Goal: Information Seeking & Learning: Learn about a topic

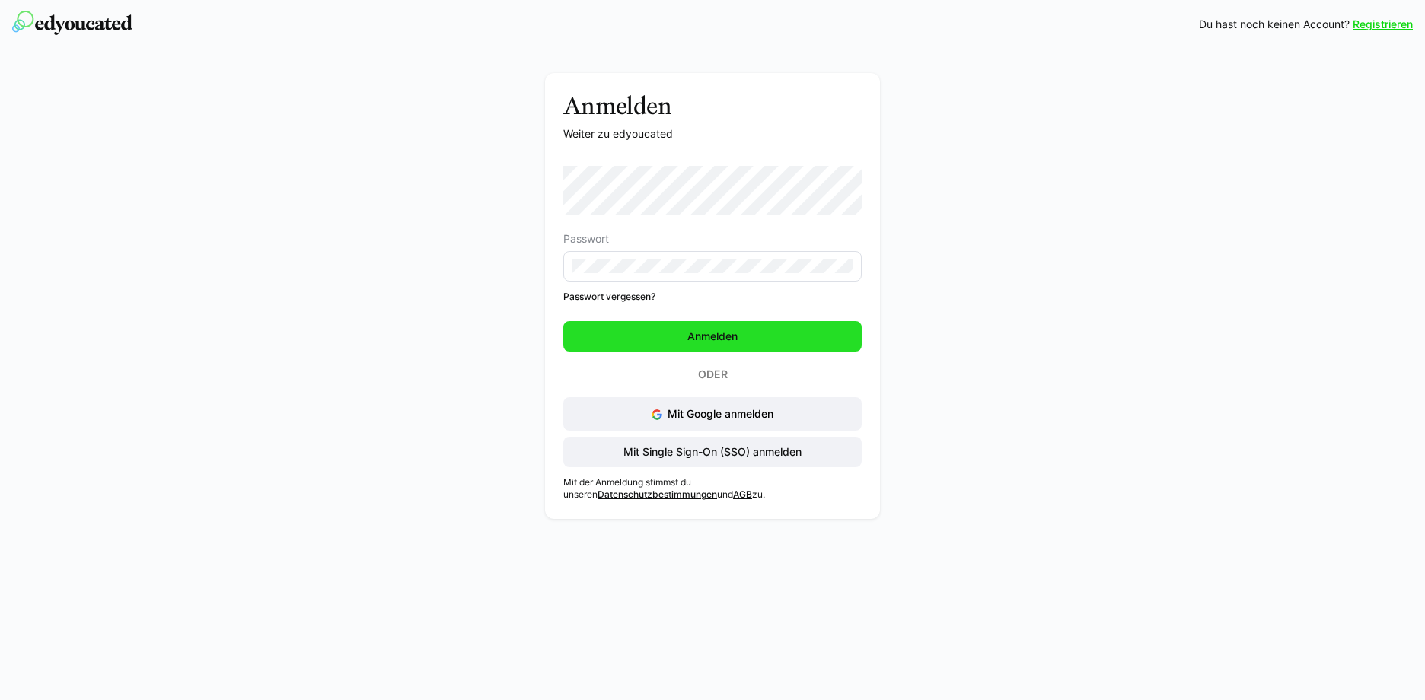
click at [710, 335] on span "Anmelden" at bounding box center [712, 336] width 55 height 15
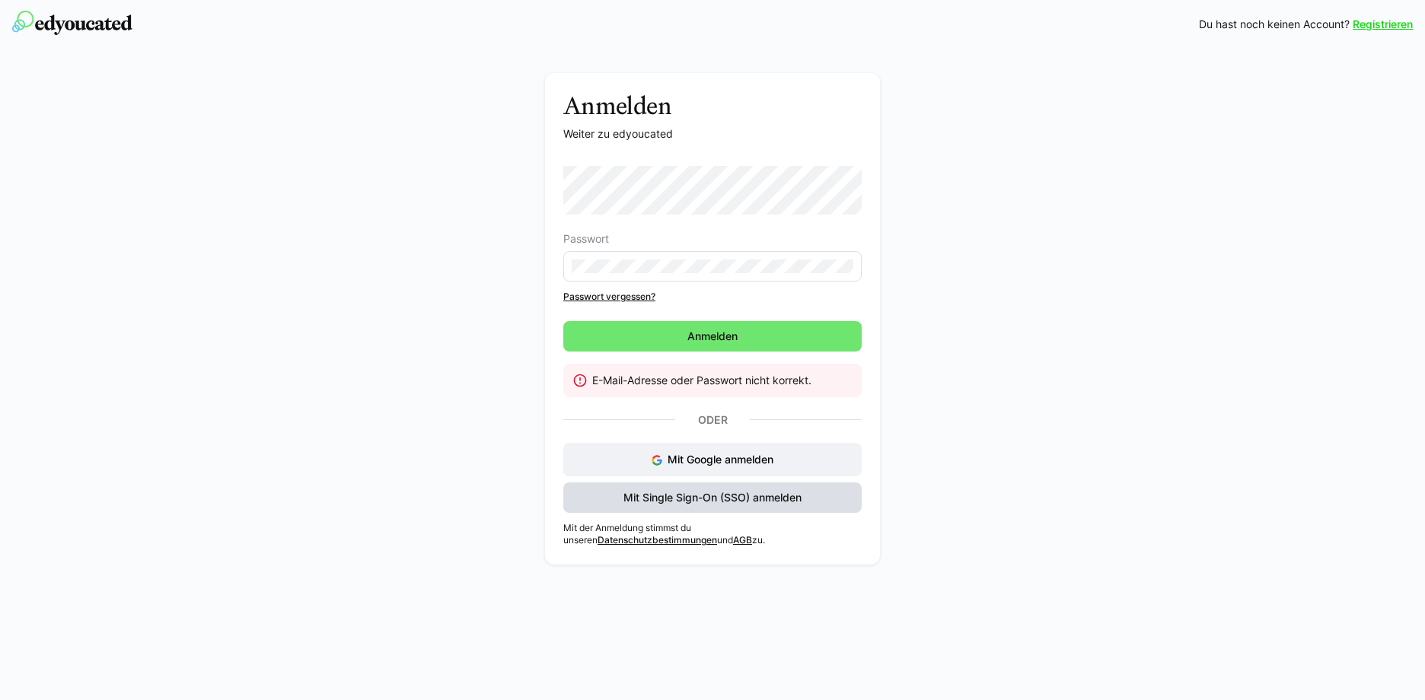
click at [776, 499] on span "Mit Single Sign-On (SSO) anmelden" at bounding box center [712, 497] width 183 height 15
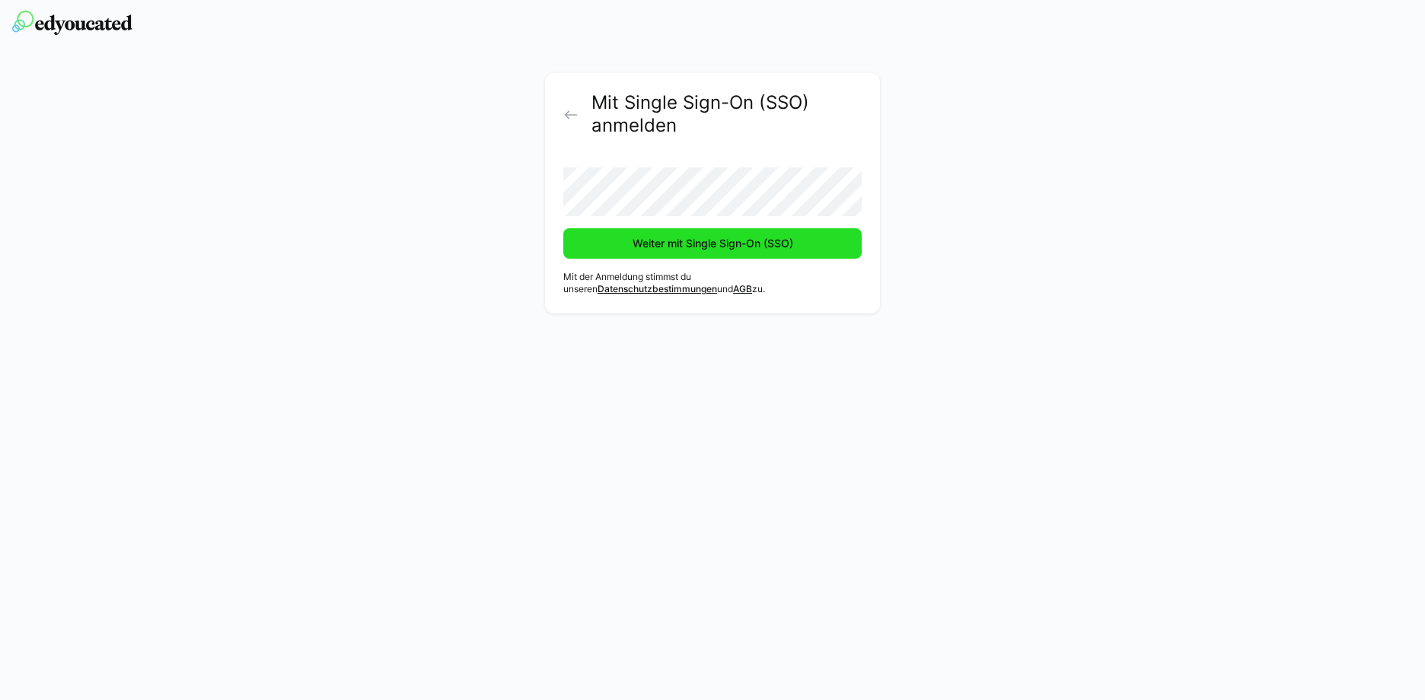
click at [701, 248] on span "Weiter mit Single Sign-On (SSO)" at bounding box center [712, 243] width 165 height 15
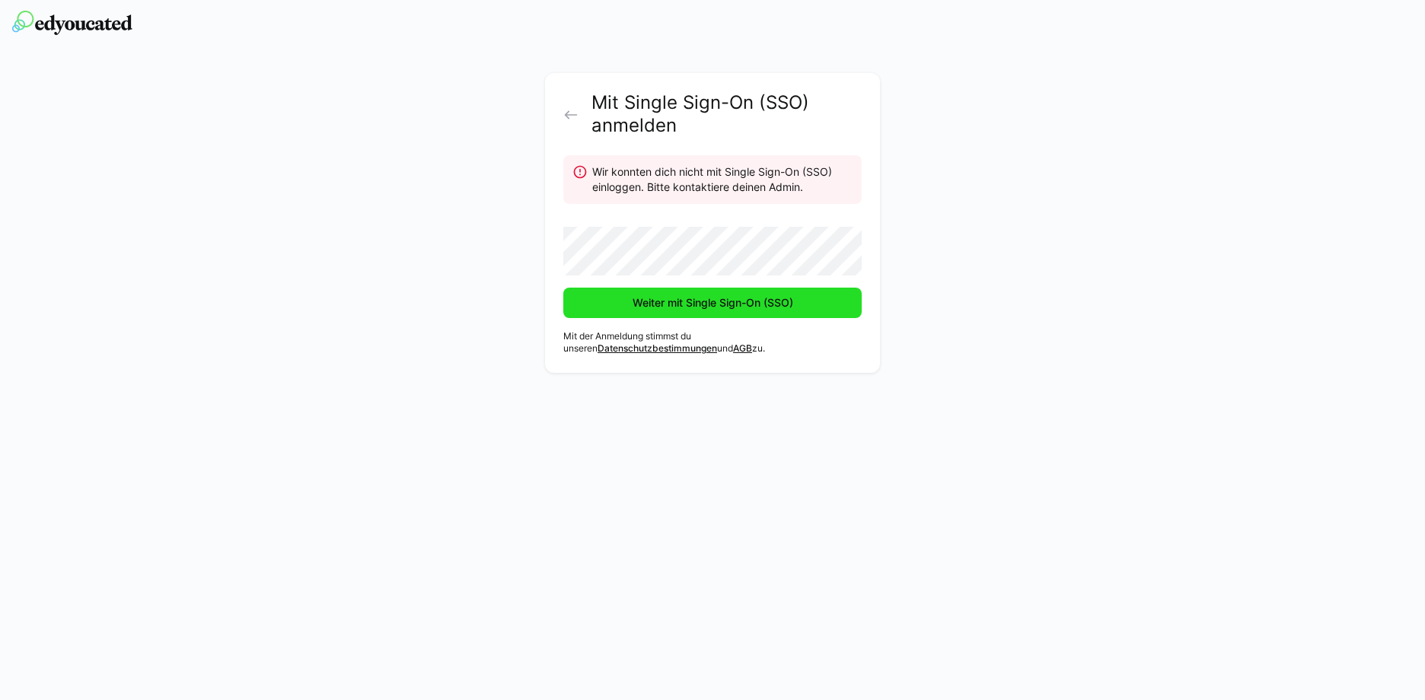
click at [761, 308] on span "Weiter mit Single Sign-On (SSO)" at bounding box center [712, 302] width 165 height 15
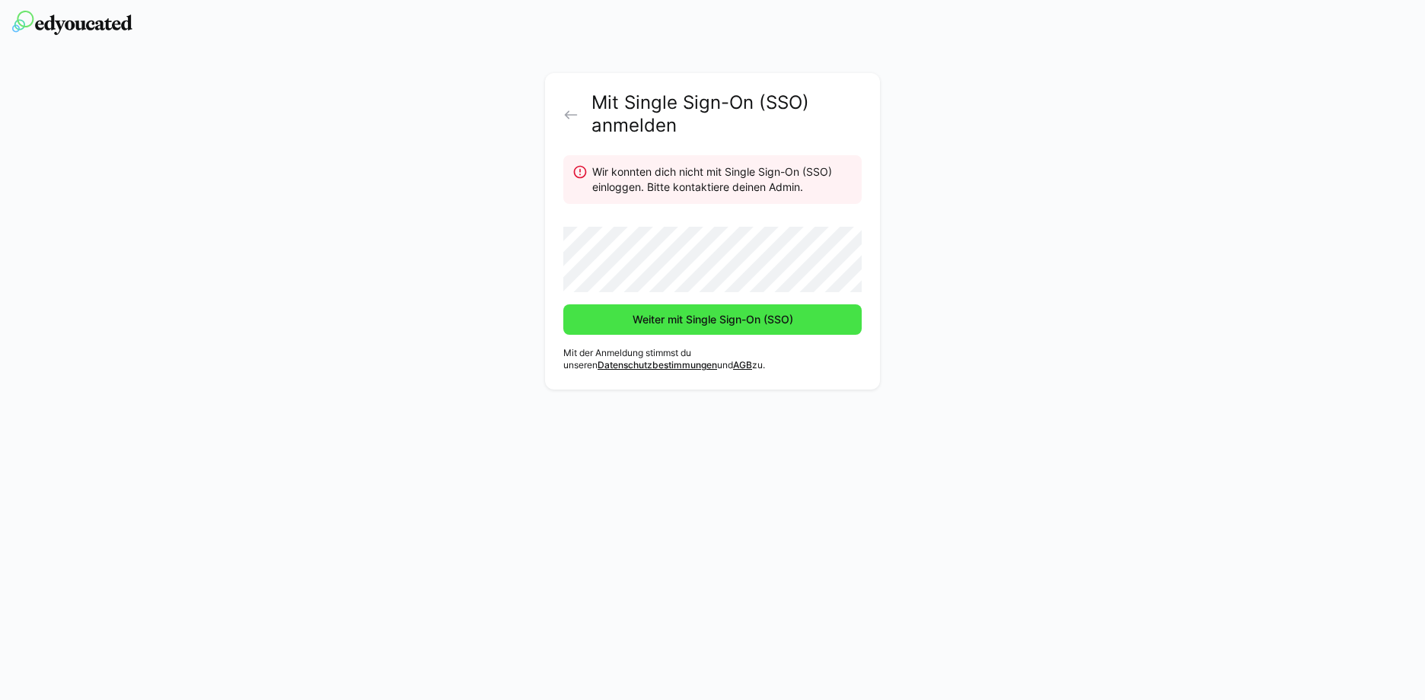
click at [683, 318] on span "Weiter mit Single Sign-On (SSO)" at bounding box center [712, 319] width 165 height 15
click at [577, 119] on eds-icon at bounding box center [570, 114] width 15 height 15
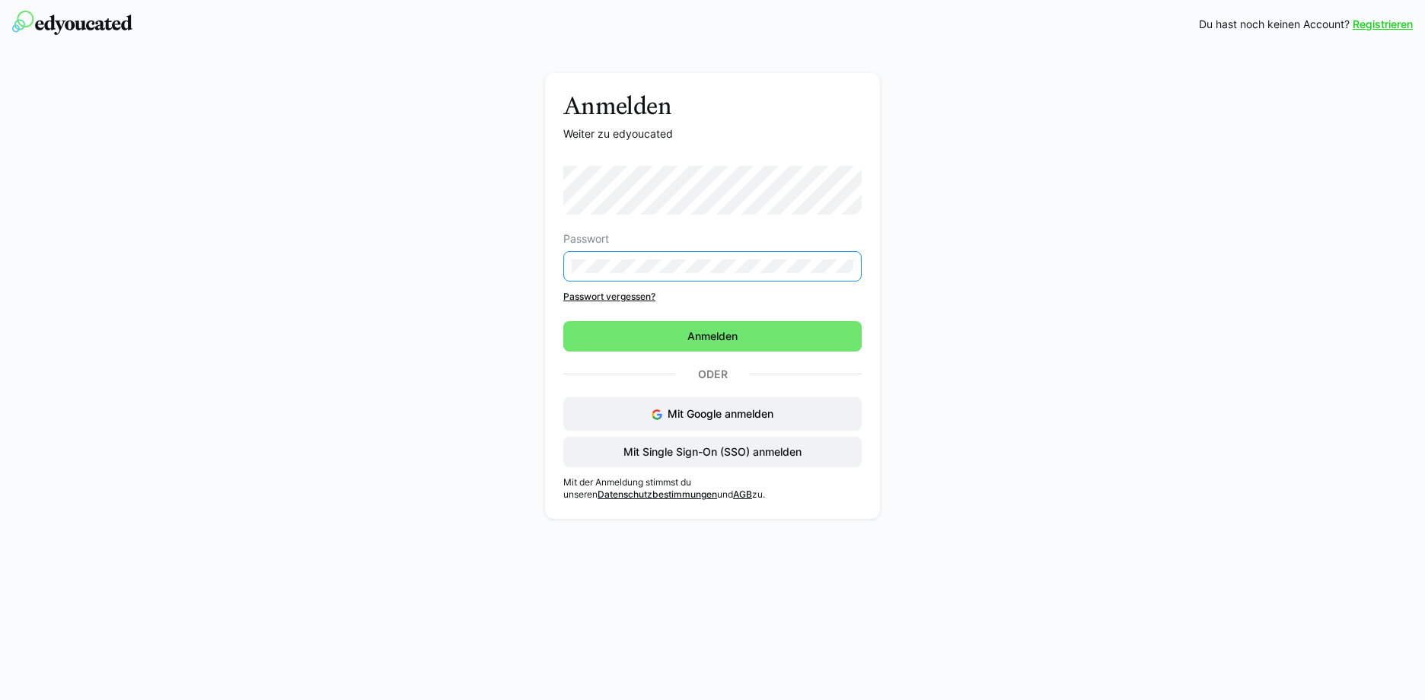
drag, startPoint x: 986, startPoint y: 369, endPoint x: 968, endPoint y: 369, distance: 18.3
click at [986, 369] on div "Anmelden Weiter zu edyoucated Passwort Passwort vergessen? Anmelden Oder Mit Go…" at bounding box center [713, 300] width 858 height 454
click at [760, 336] on span "Anmelden" at bounding box center [712, 336] width 298 height 30
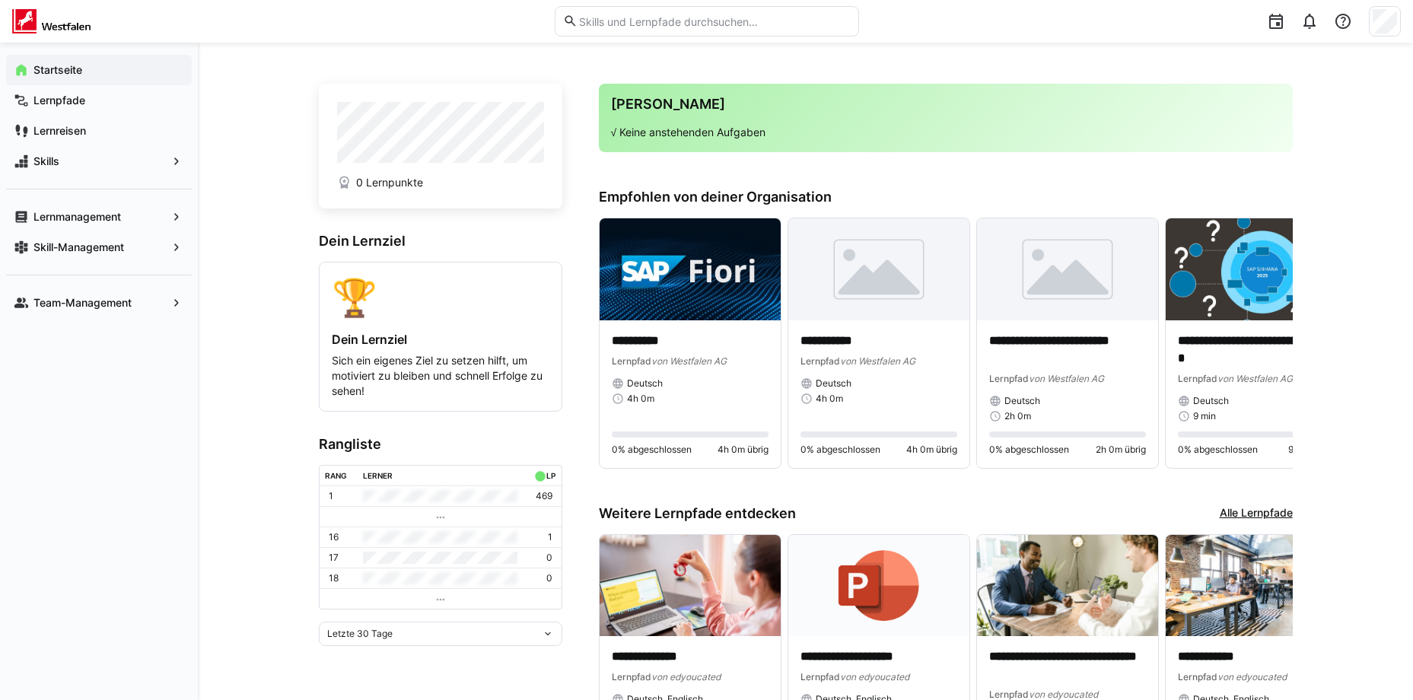
scroll to position [76, 0]
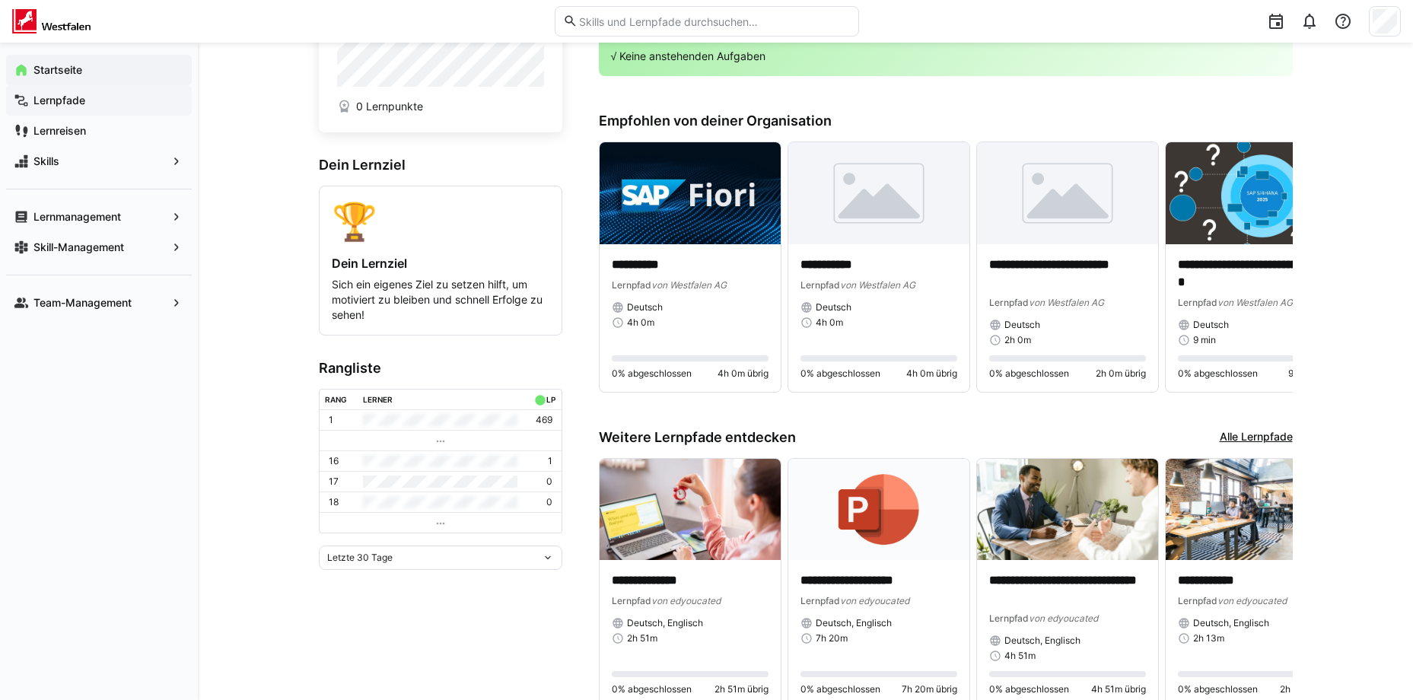
click at [135, 103] on span "Lernpfade" at bounding box center [107, 100] width 153 height 15
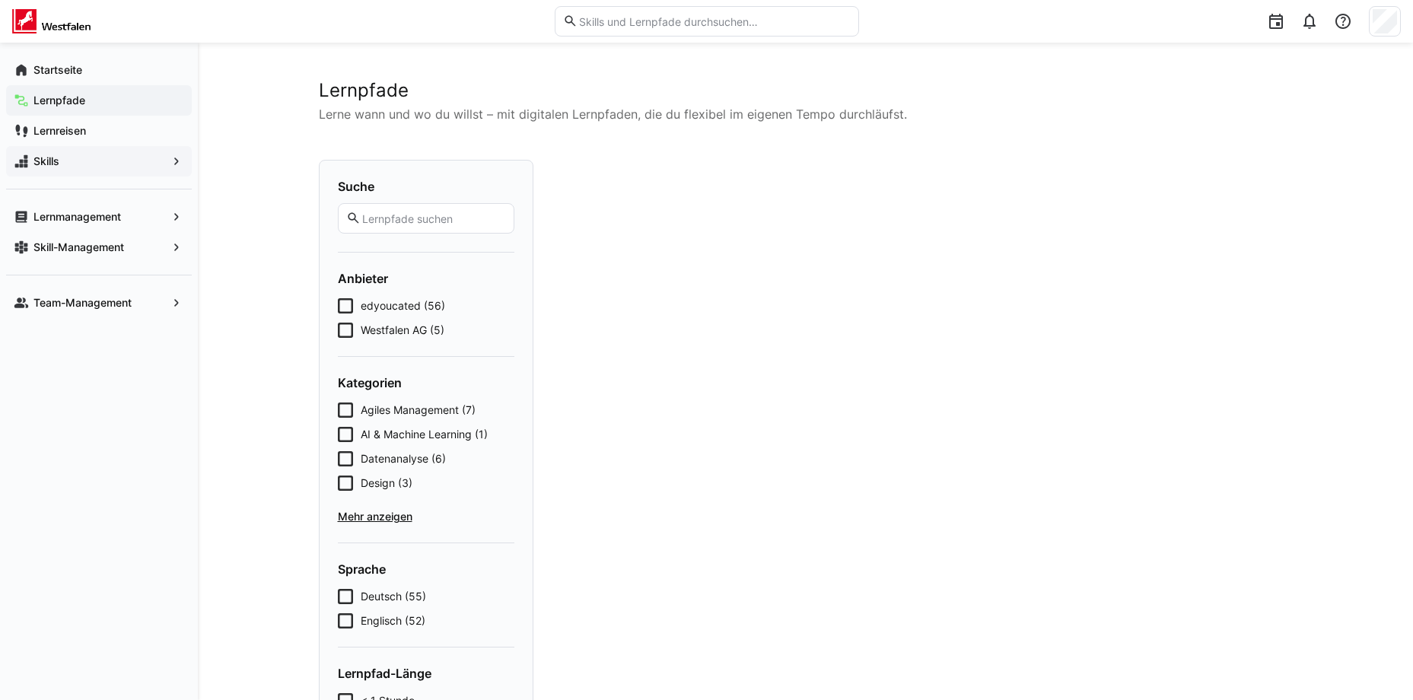
click at [109, 171] on div "Skills" at bounding box center [99, 161] width 186 height 30
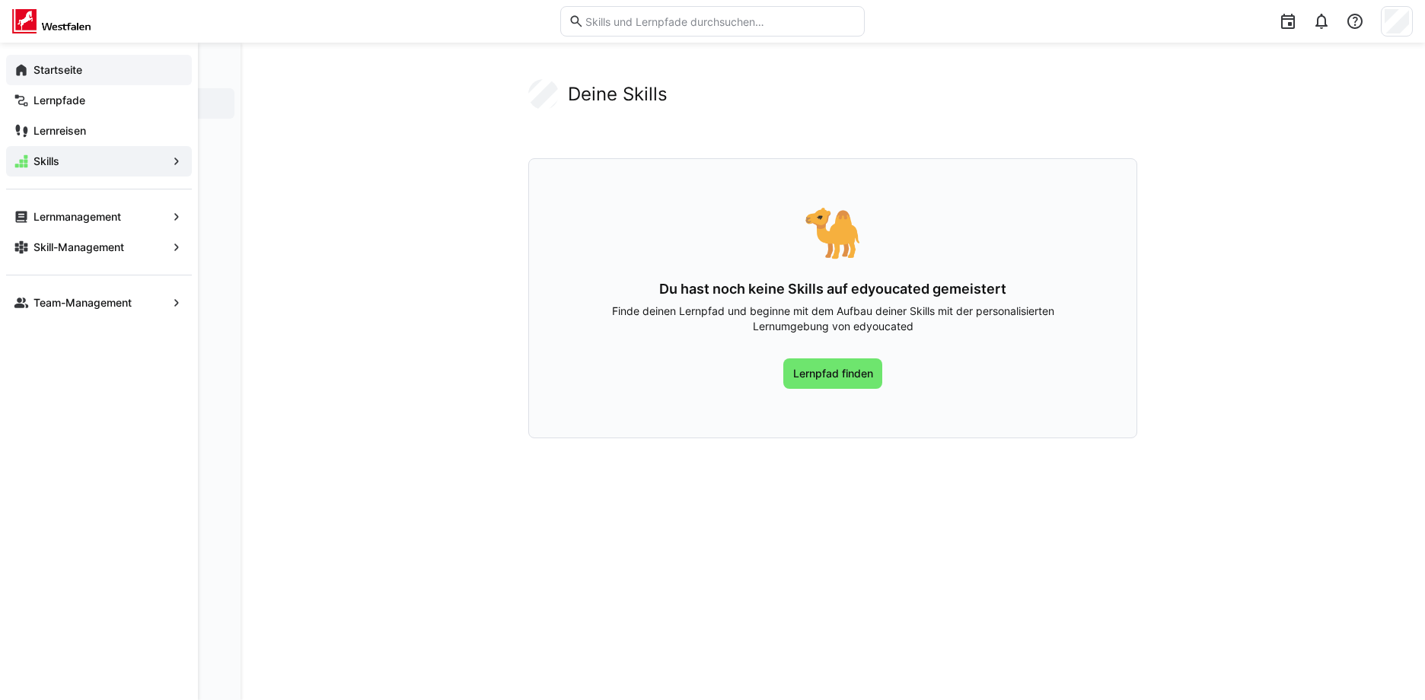
click at [0, 0] on app-navigation-label "Startseite" at bounding box center [0, 0] width 0 height 0
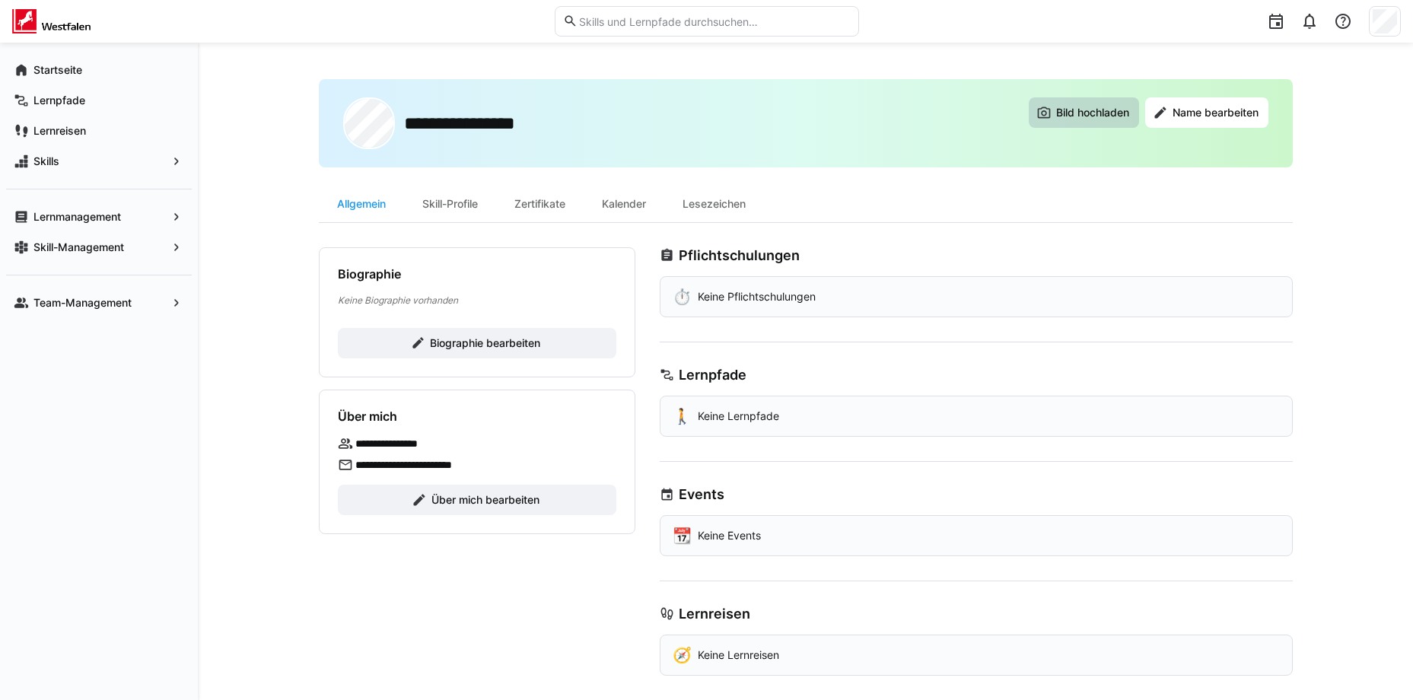
click at [1130, 114] on span "Bild hochladen" at bounding box center [1084, 112] width 110 height 30
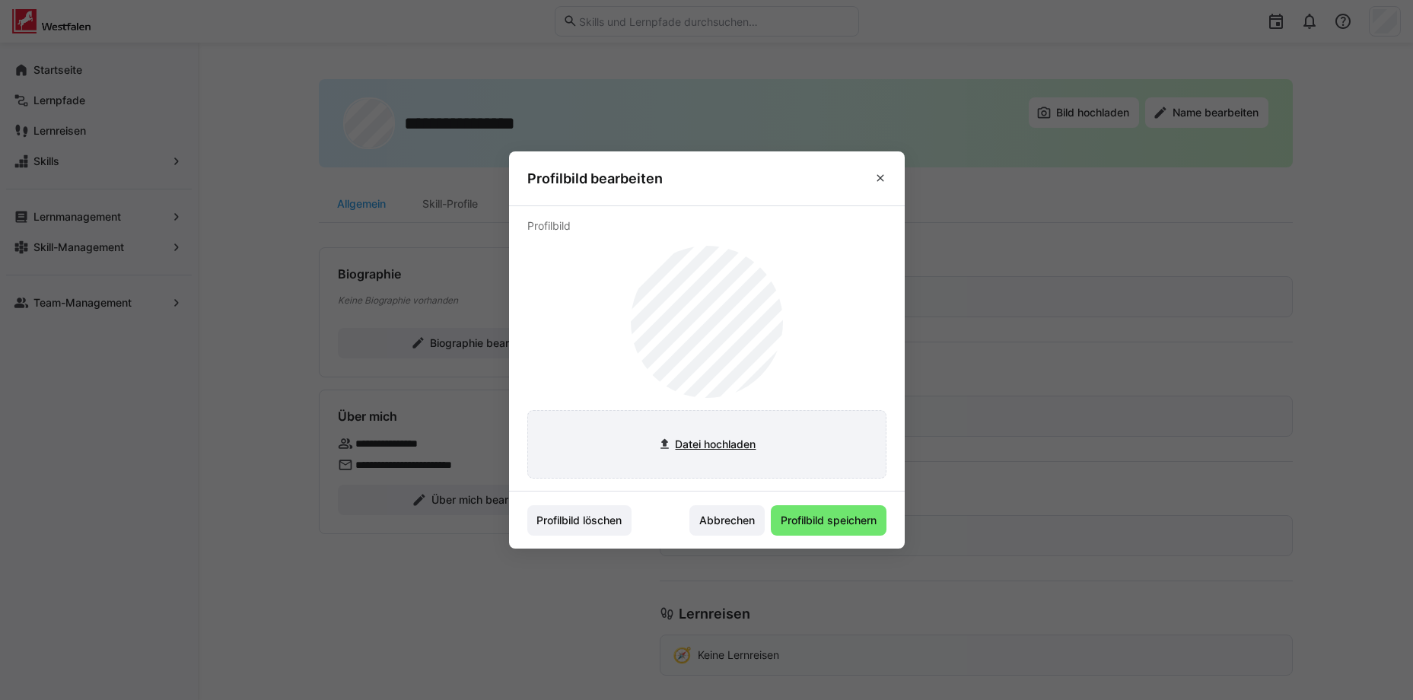
click at [711, 438] on input "file" at bounding box center [707, 444] width 358 height 67
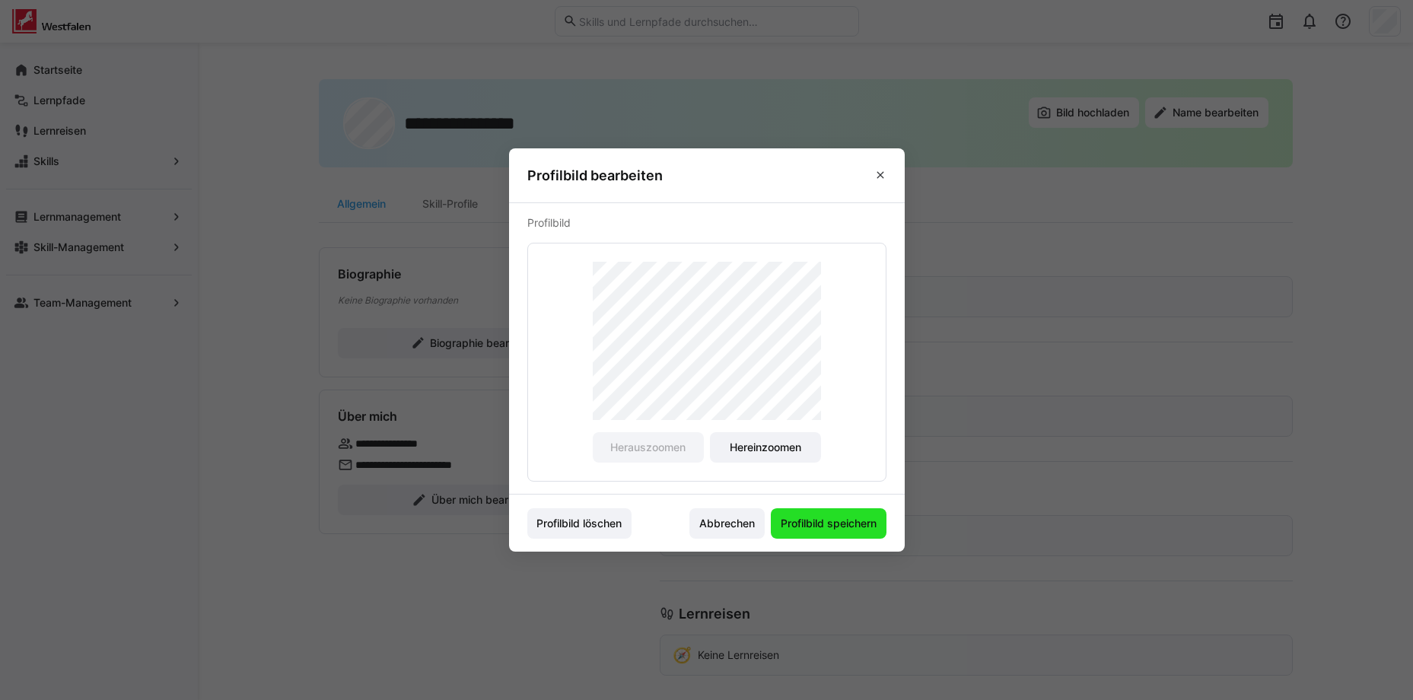
click at [835, 527] on span "Profilbild speichern" at bounding box center [829, 523] width 100 height 15
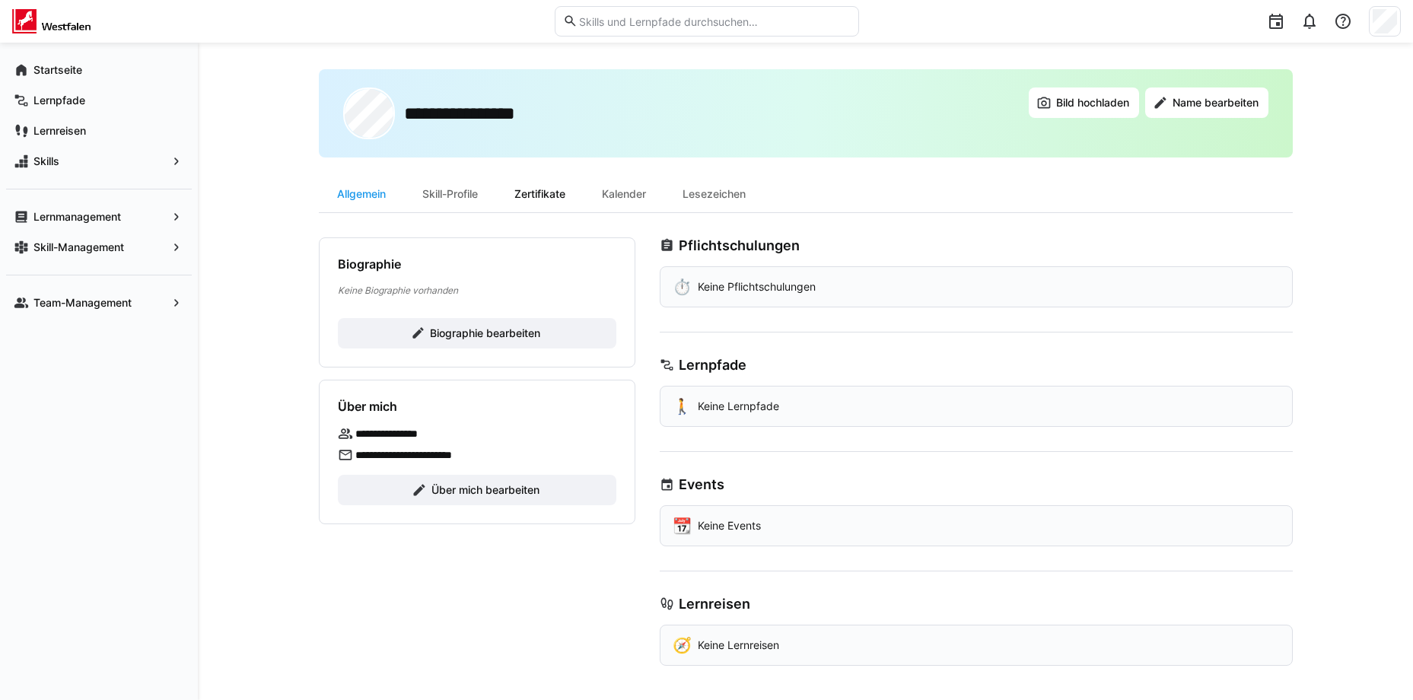
scroll to position [12, 0]
click at [482, 193] on div "Skill-Profile" at bounding box center [450, 192] width 92 height 37
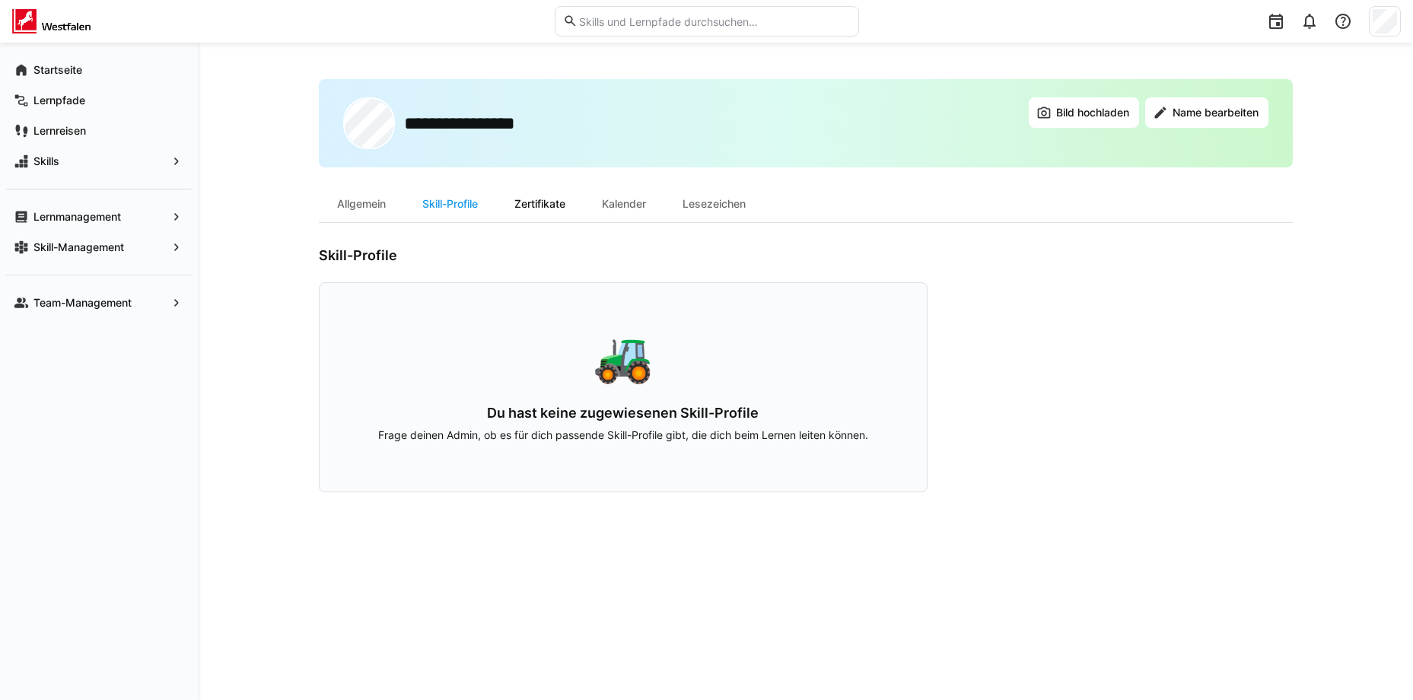
click at [549, 204] on div "Zertifikate" at bounding box center [540, 204] width 88 height 37
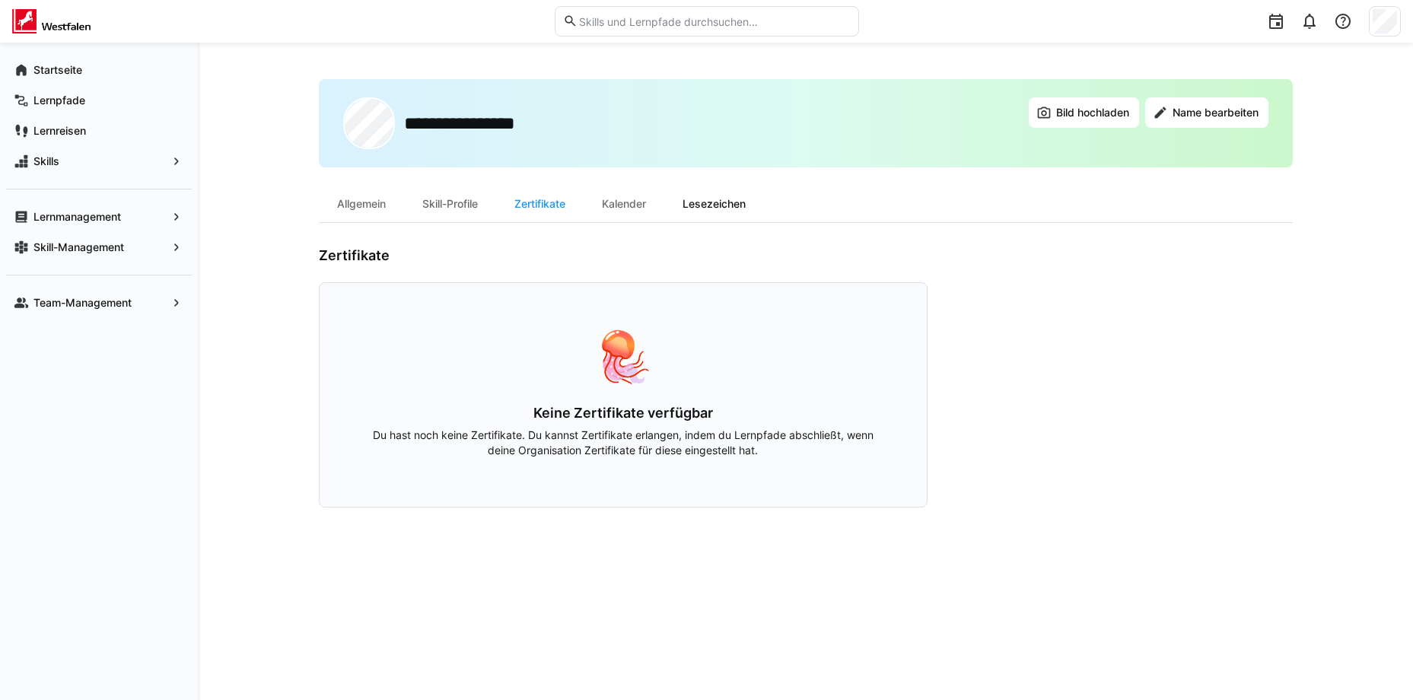
drag, startPoint x: 642, startPoint y: 205, endPoint x: 704, endPoint y: 206, distance: 61.7
click at [642, 206] on div "Kalender" at bounding box center [624, 204] width 81 height 37
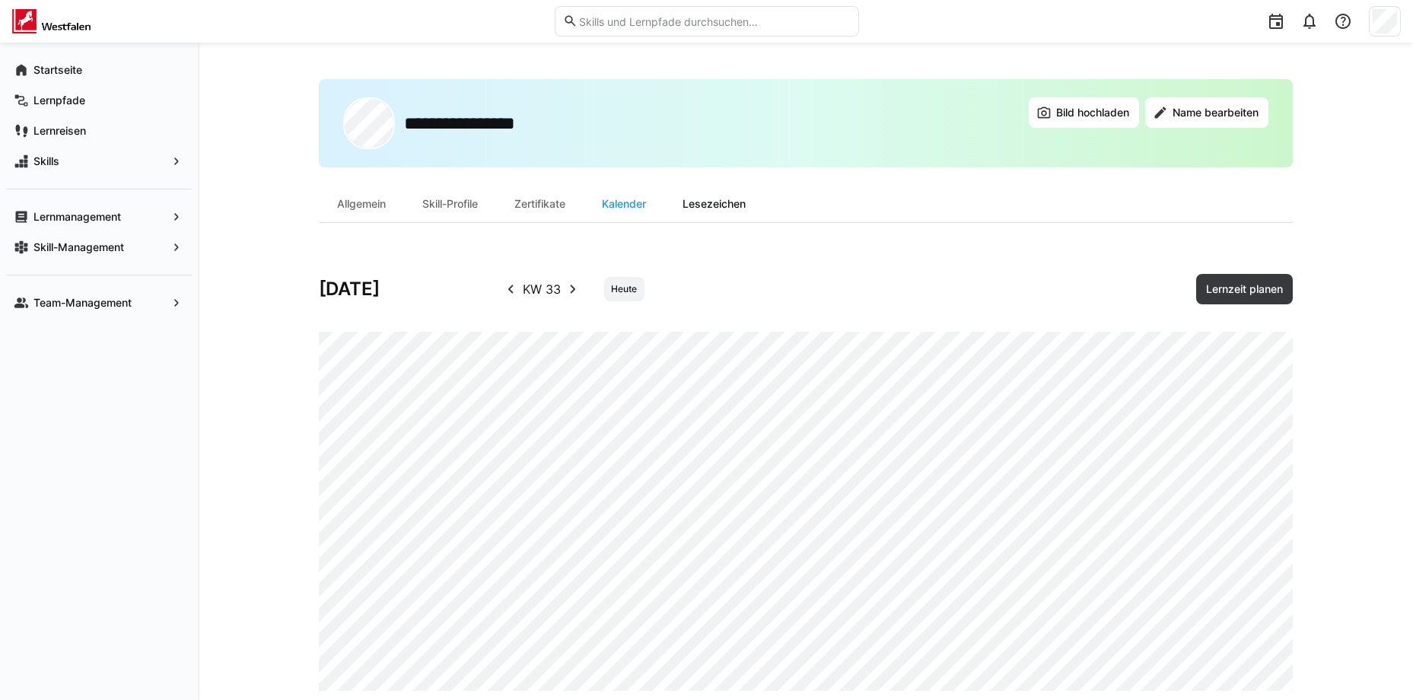
click at [727, 206] on div "Lesezeichen" at bounding box center [714, 204] width 100 height 37
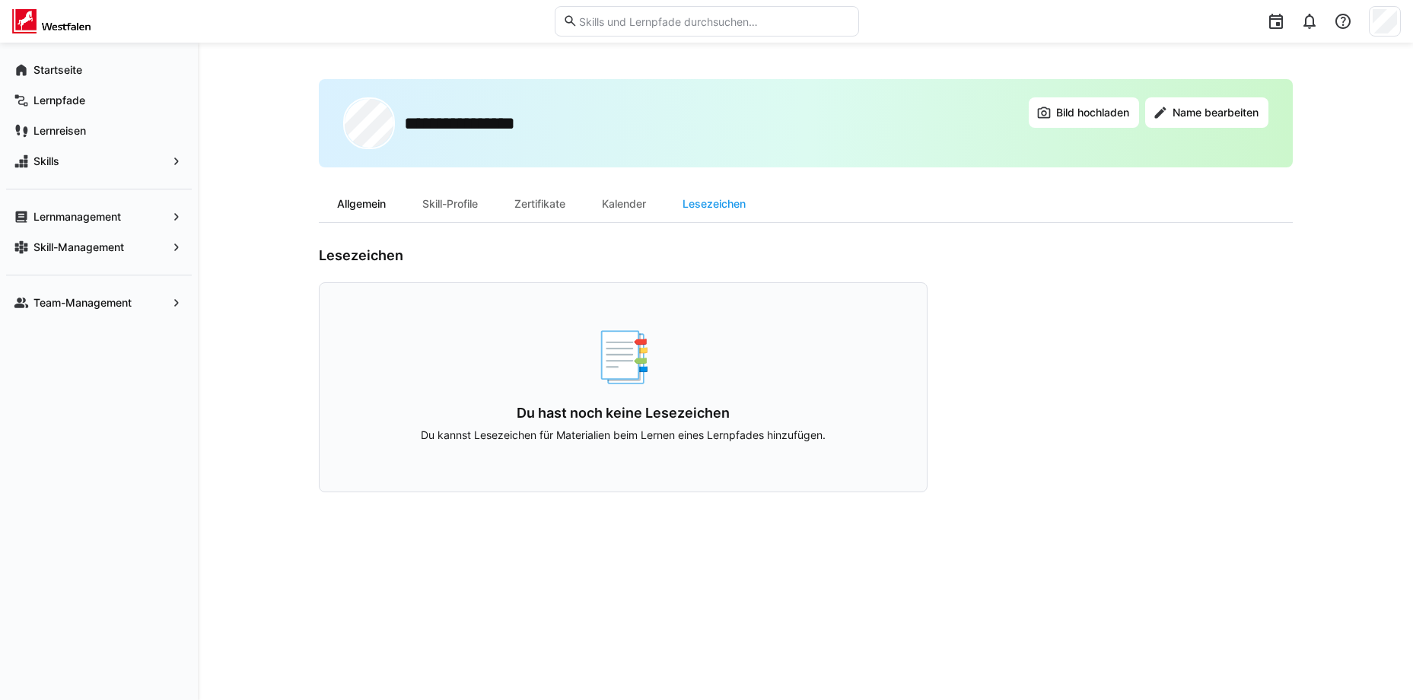
click at [368, 211] on div "Allgemein" at bounding box center [361, 204] width 85 height 37
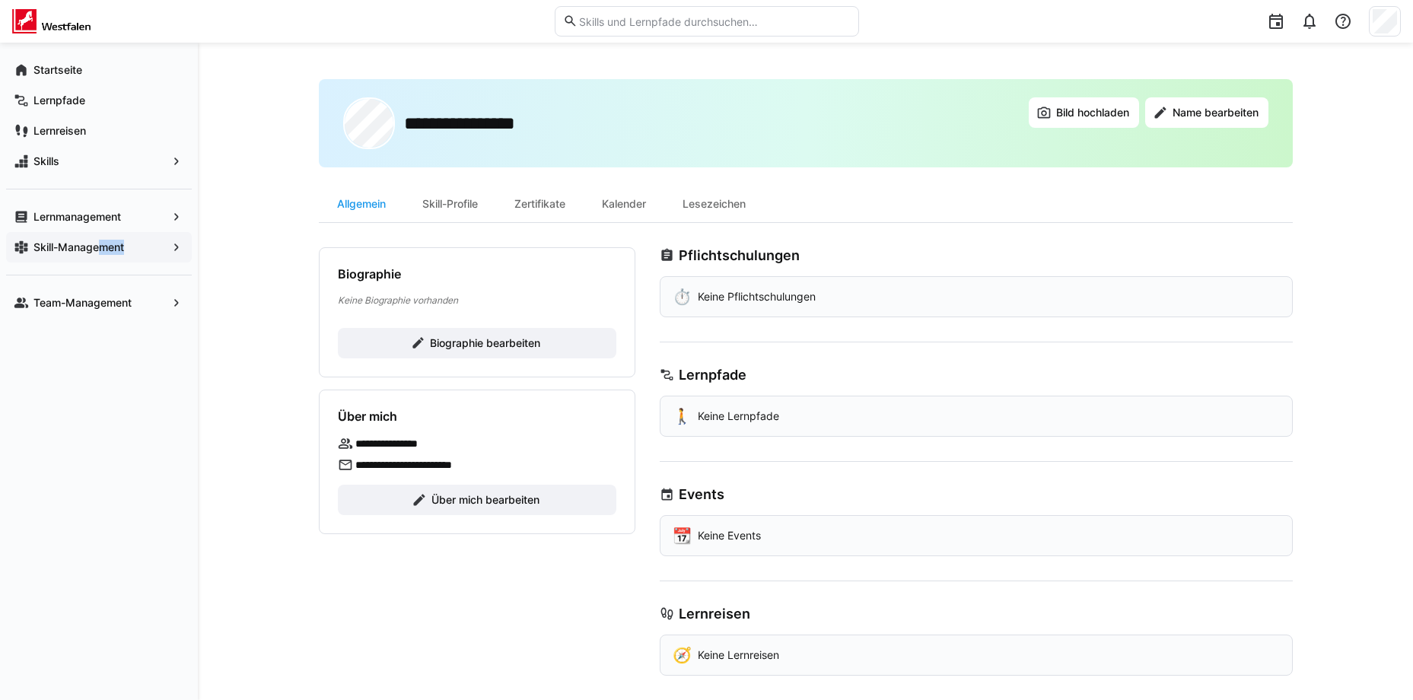
drag, startPoint x: 102, startPoint y: 240, endPoint x: 125, endPoint y: 245, distance: 23.4
click at [125, 245] on span "Skill-Management" at bounding box center [98, 247] width 135 height 15
drag, startPoint x: 125, startPoint y: 245, endPoint x: 96, endPoint y: 297, distance: 59.3
click at [97, 292] on div "Team-Management" at bounding box center [99, 303] width 186 height 30
click at [0, 0] on app-navigation-label "Team-Management" at bounding box center [0, 0] width 0 height 0
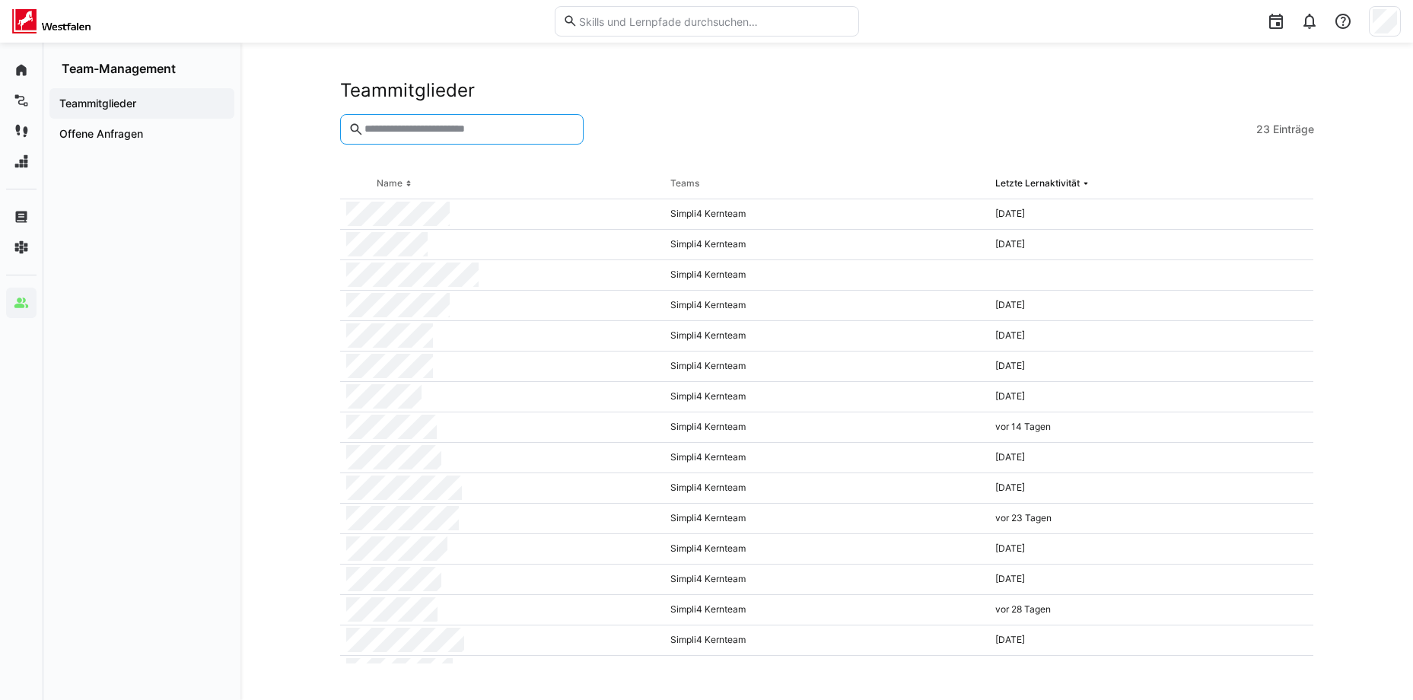
click at [444, 131] on input "text" at bounding box center [469, 130] width 212 height 14
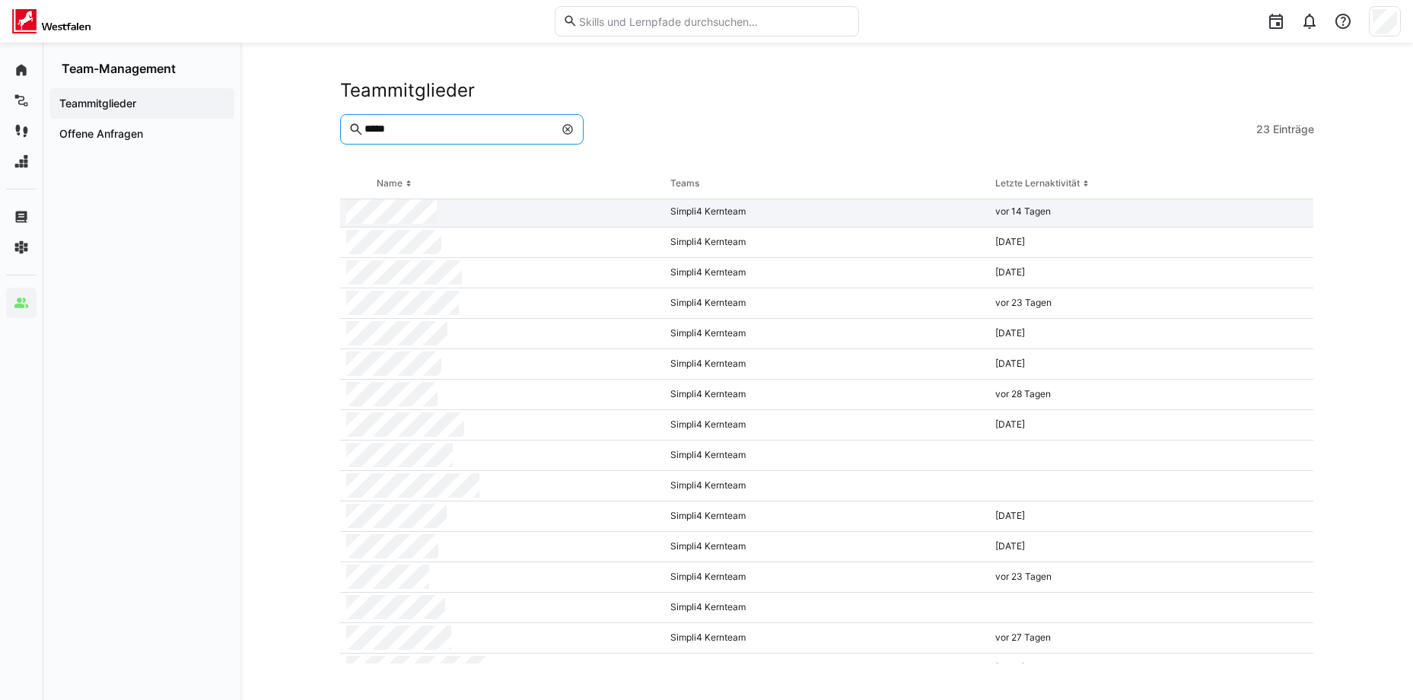
scroll to position [236, 0]
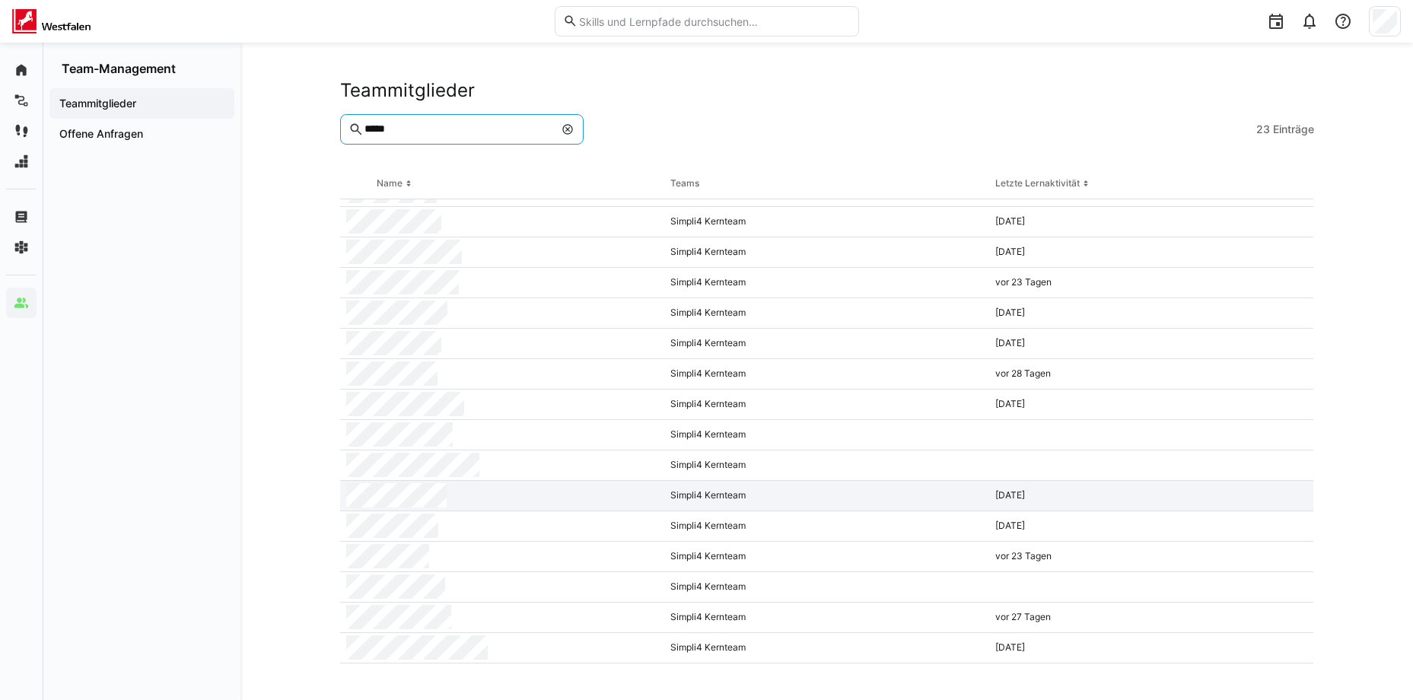
type input "*****"
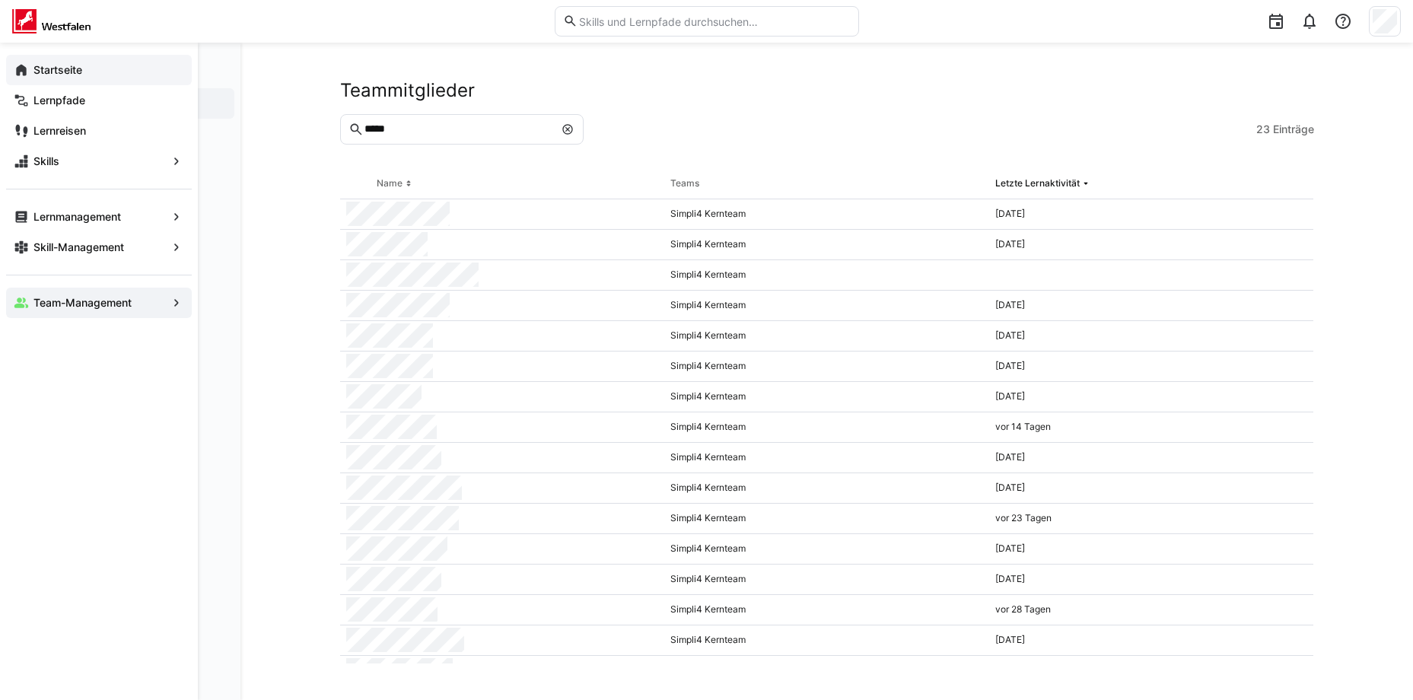
click at [17, 83] on div "Startseite" at bounding box center [99, 70] width 186 height 30
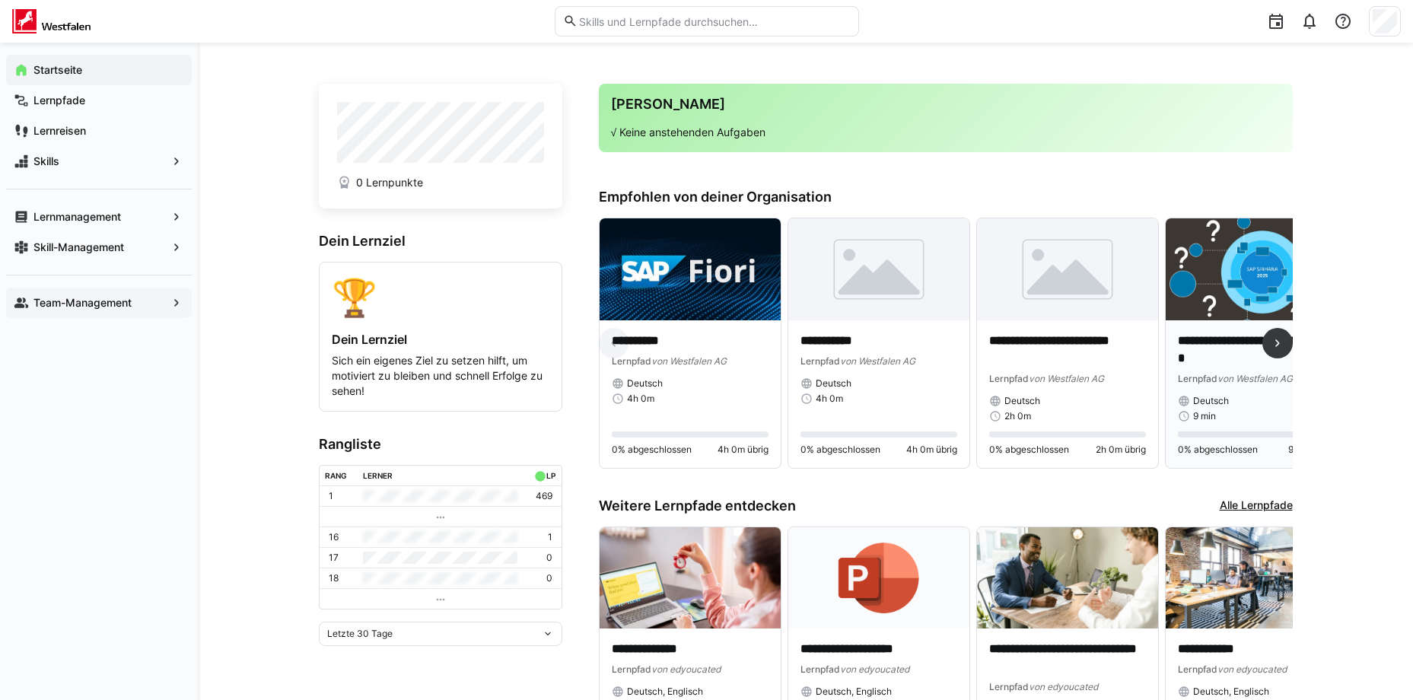
click at [1223, 298] on img at bounding box center [1256, 269] width 181 height 102
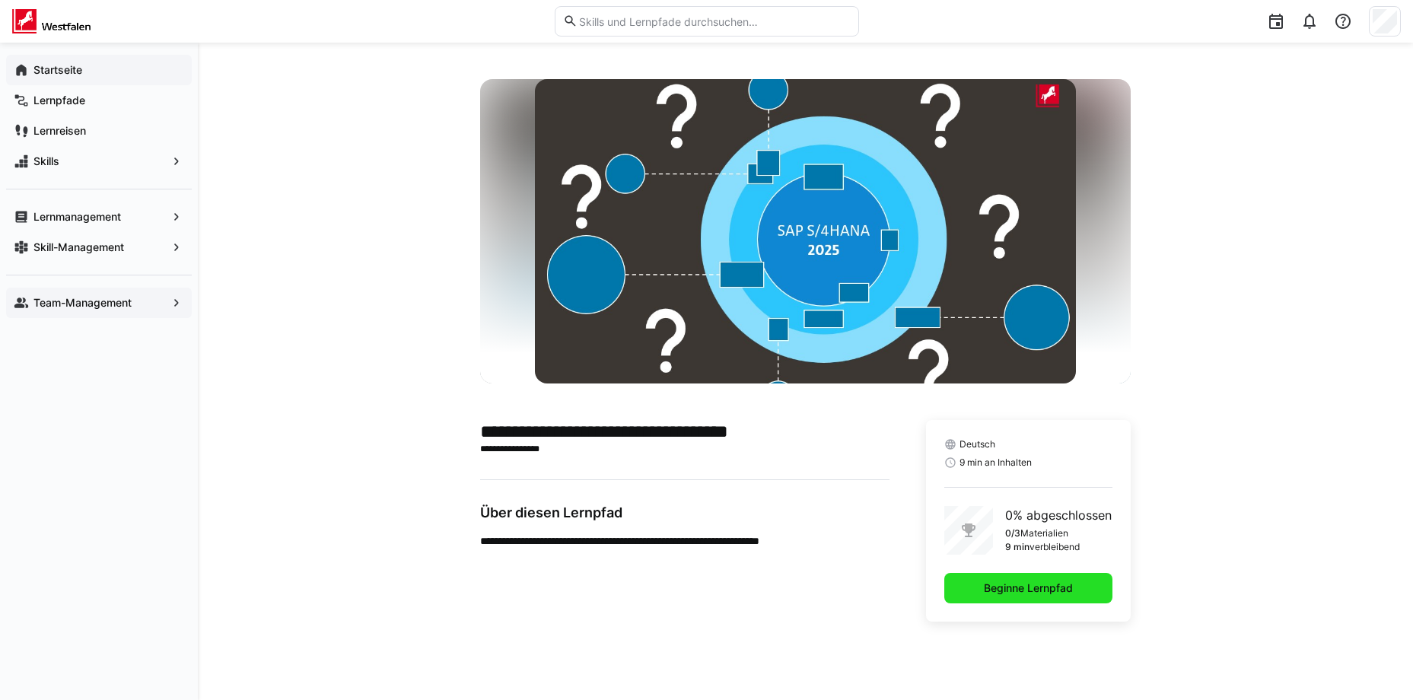
click at [1015, 593] on span "Beginne Lernpfad" at bounding box center [1029, 588] width 94 height 15
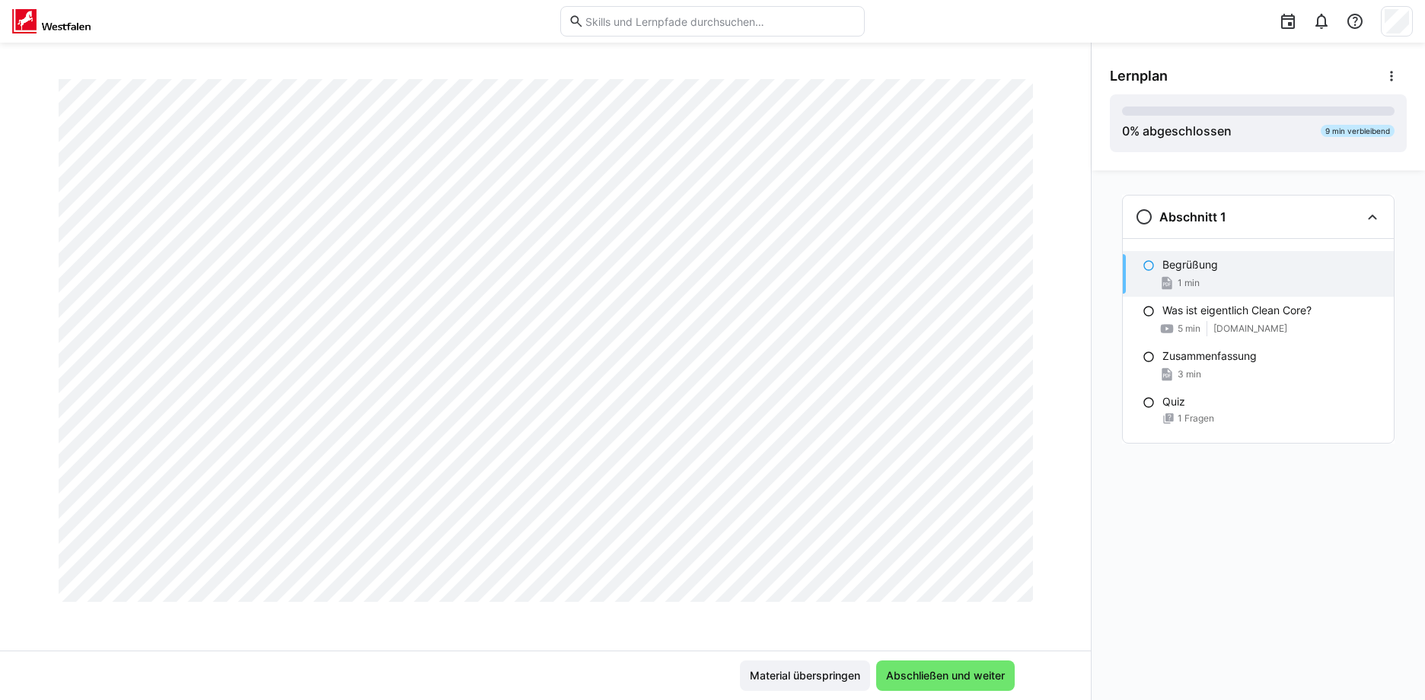
scroll to position [33, 0]
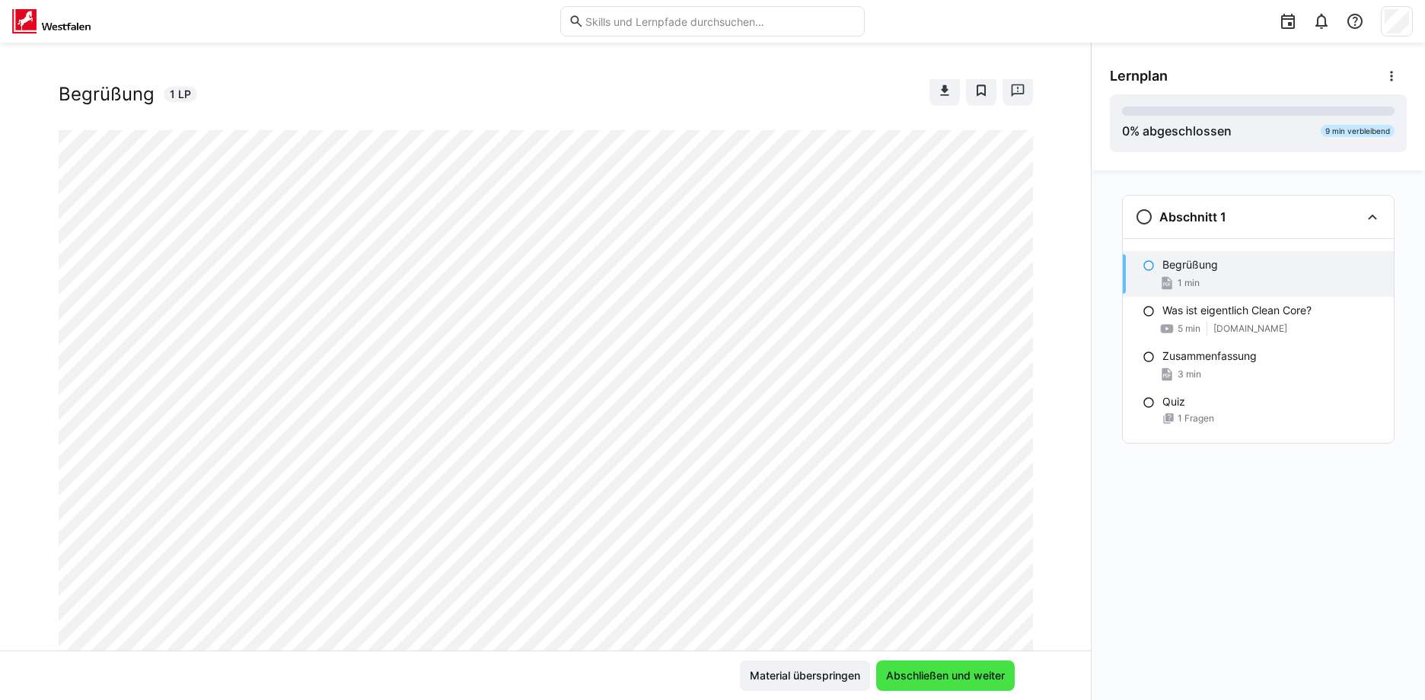
click at [951, 670] on span "Abschließen und weiter" at bounding box center [945, 675] width 123 height 15
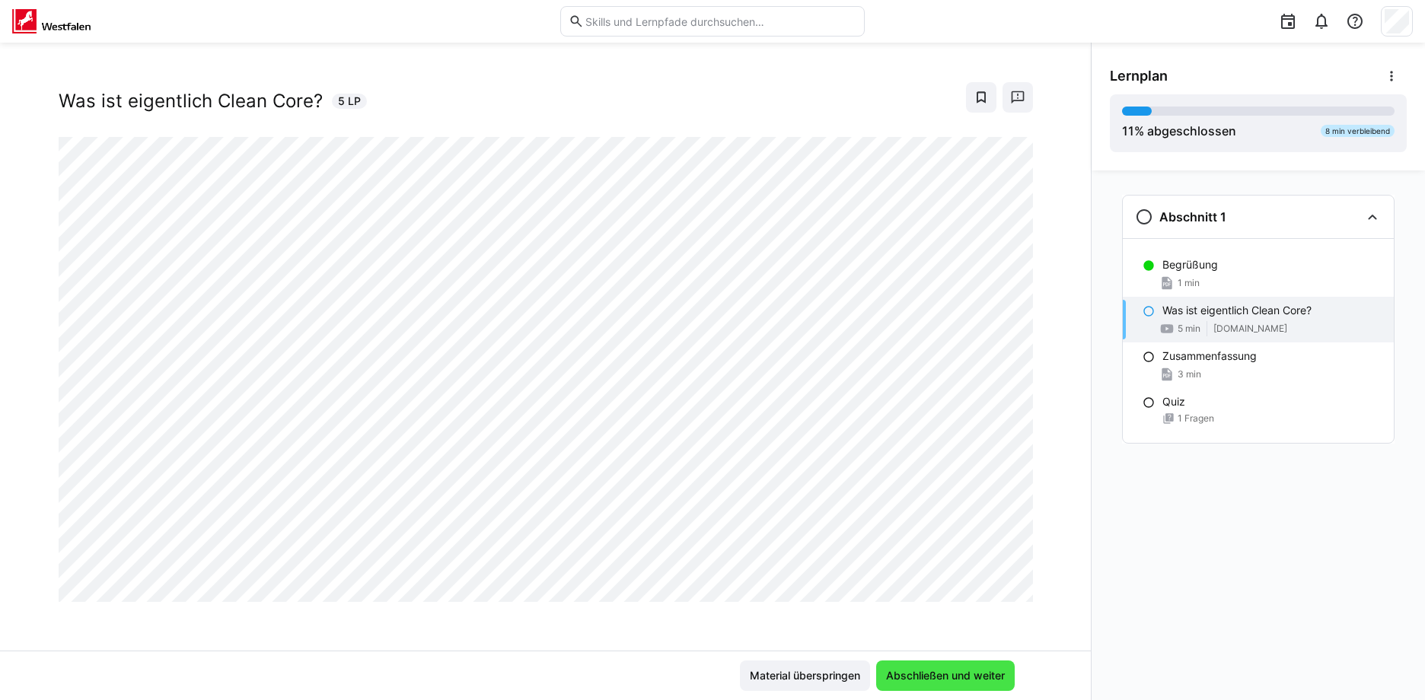
scroll to position [26, 0]
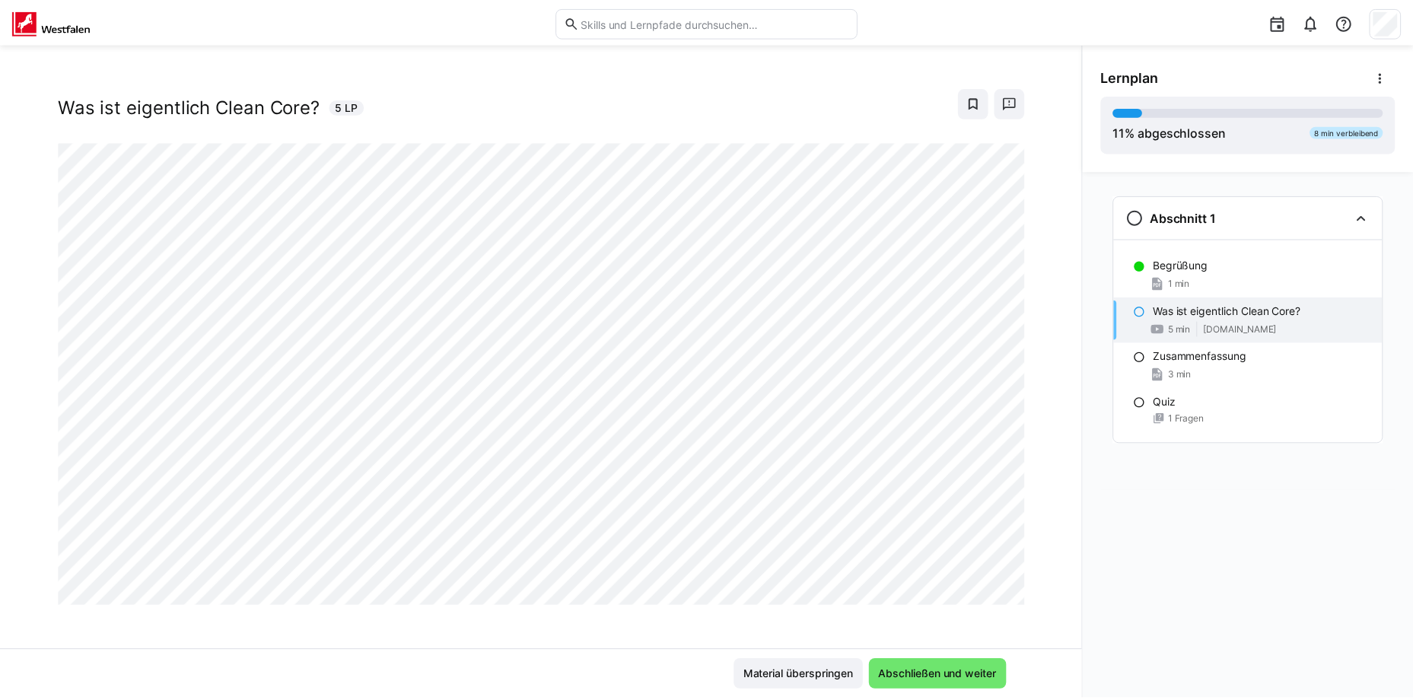
scroll to position [26, 0]
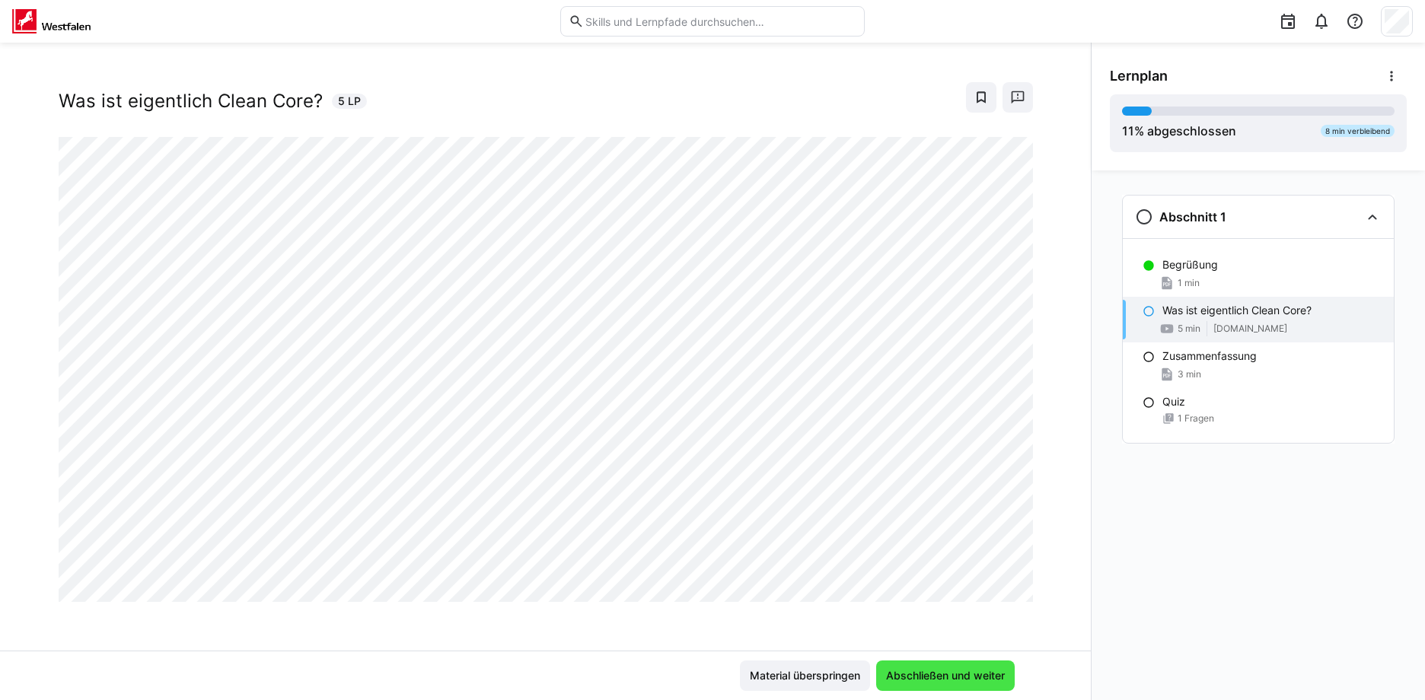
click at [932, 679] on span "Abschließen und weiter" at bounding box center [945, 675] width 123 height 15
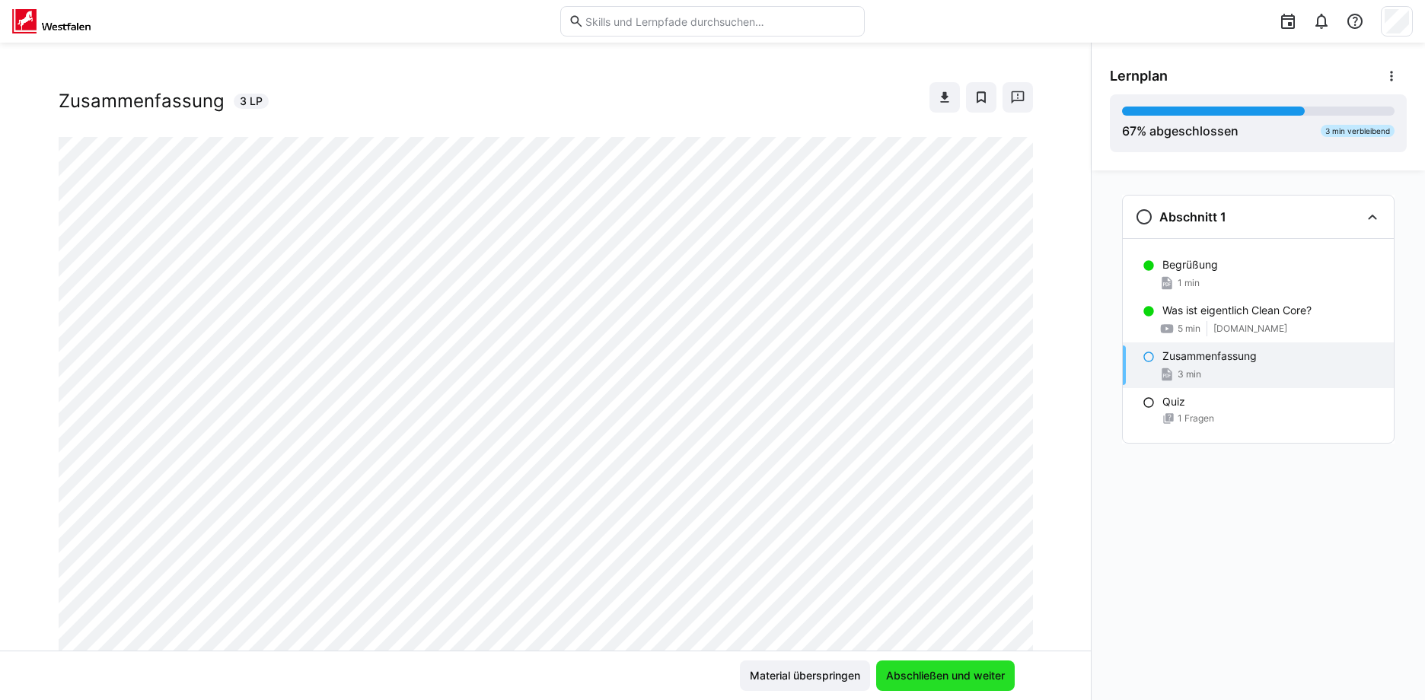
click at [923, 666] on span "Abschließen und weiter" at bounding box center [945, 676] width 139 height 30
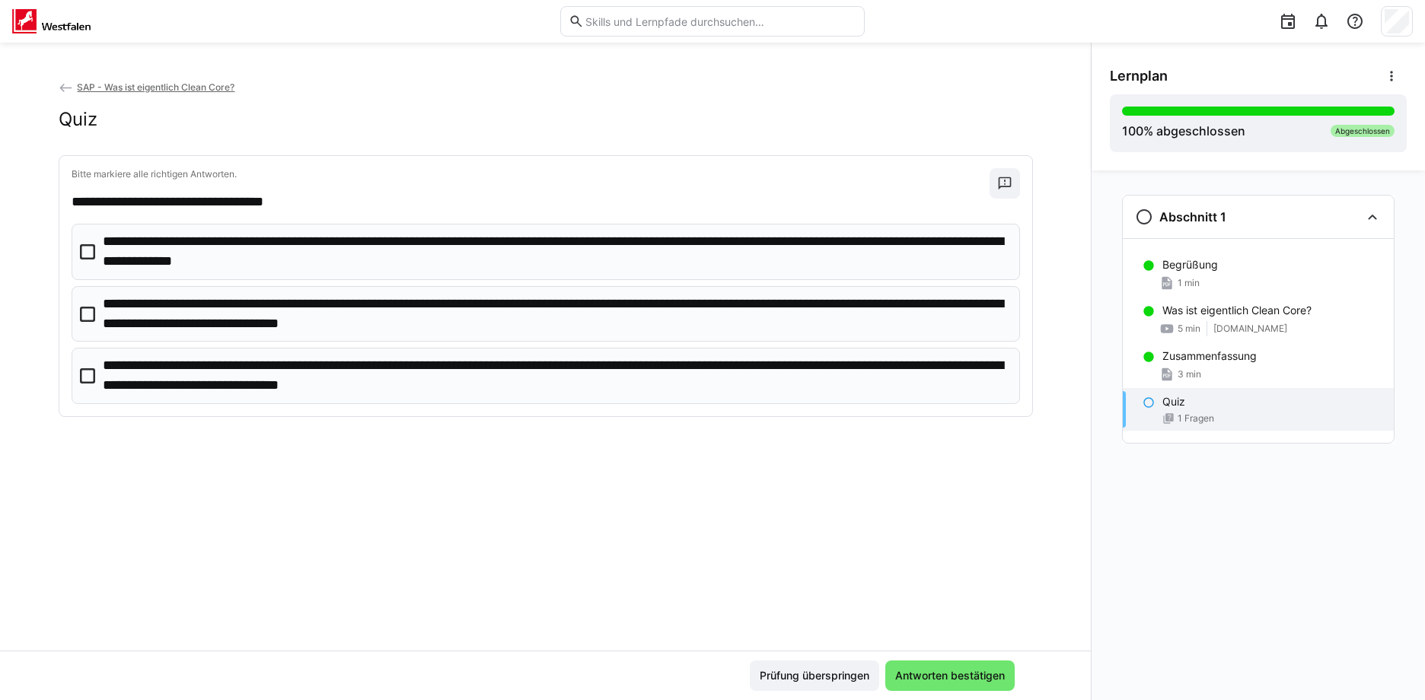
click at [86, 315] on icon at bounding box center [87, 314] width 15 height 15
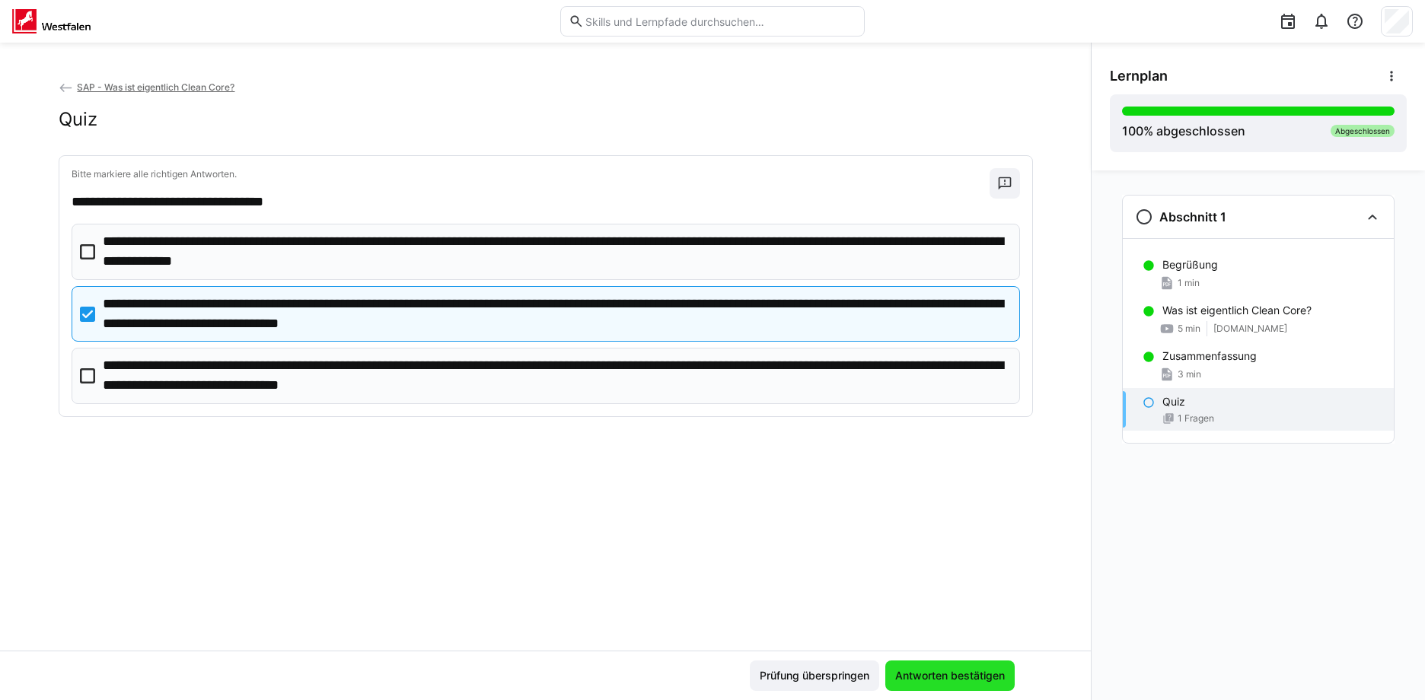
click at [977, 671] on span "Antworten bestätigen" at bounding box center [950, 675] width 114 height 15
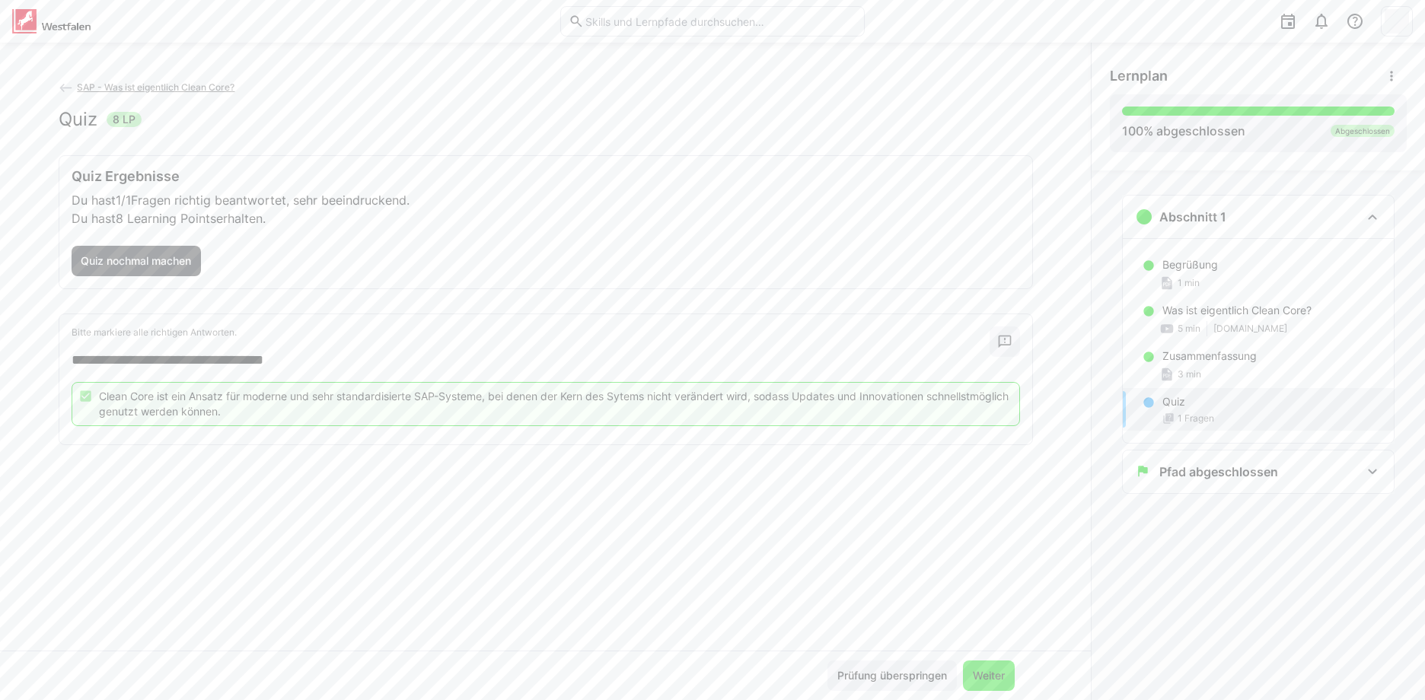
click at [990, 681] on span "Weiter" at bounding box center [988, 675] width 37 height 15
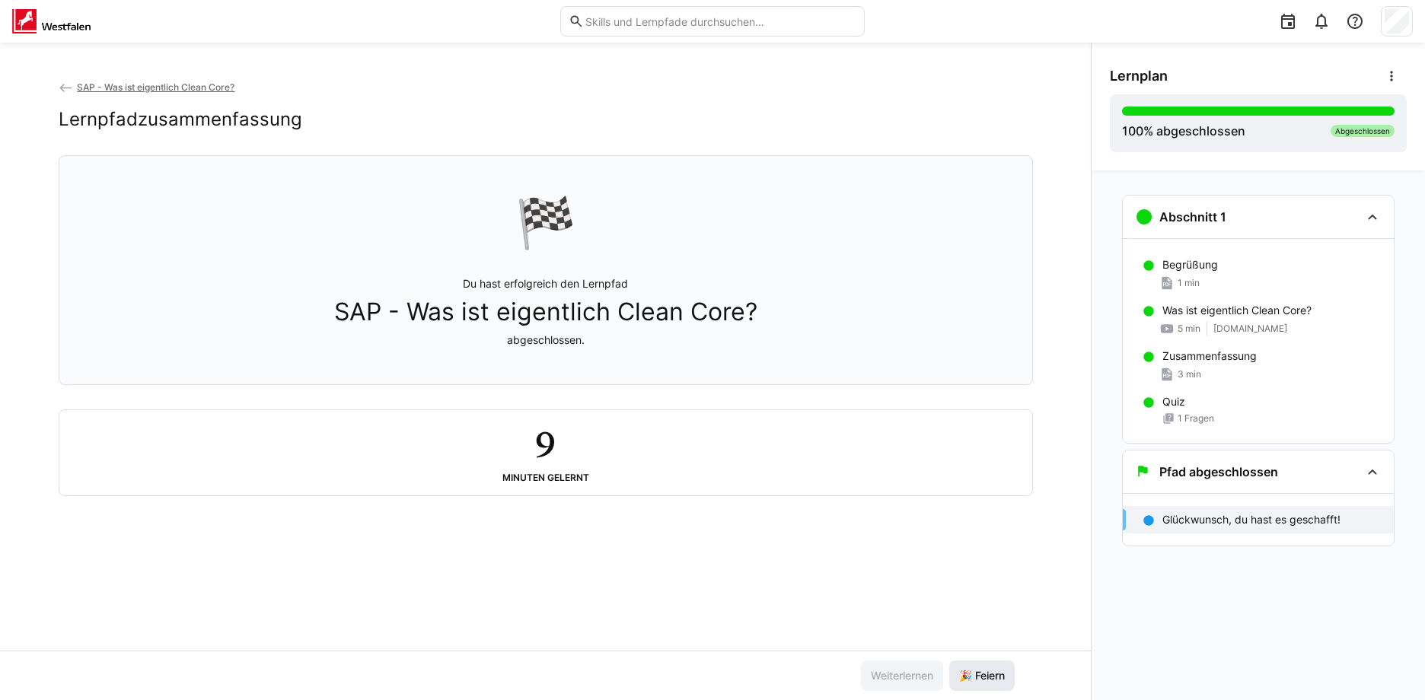
click at [993, 677] on span "🎉 Feiern" at bounding box center [982, 675] width 50 height 15
click at [170, 84] on span "SAP - Was ist eigentlich Clean Core?" at bounding box center [156, 86] width 158 height 11
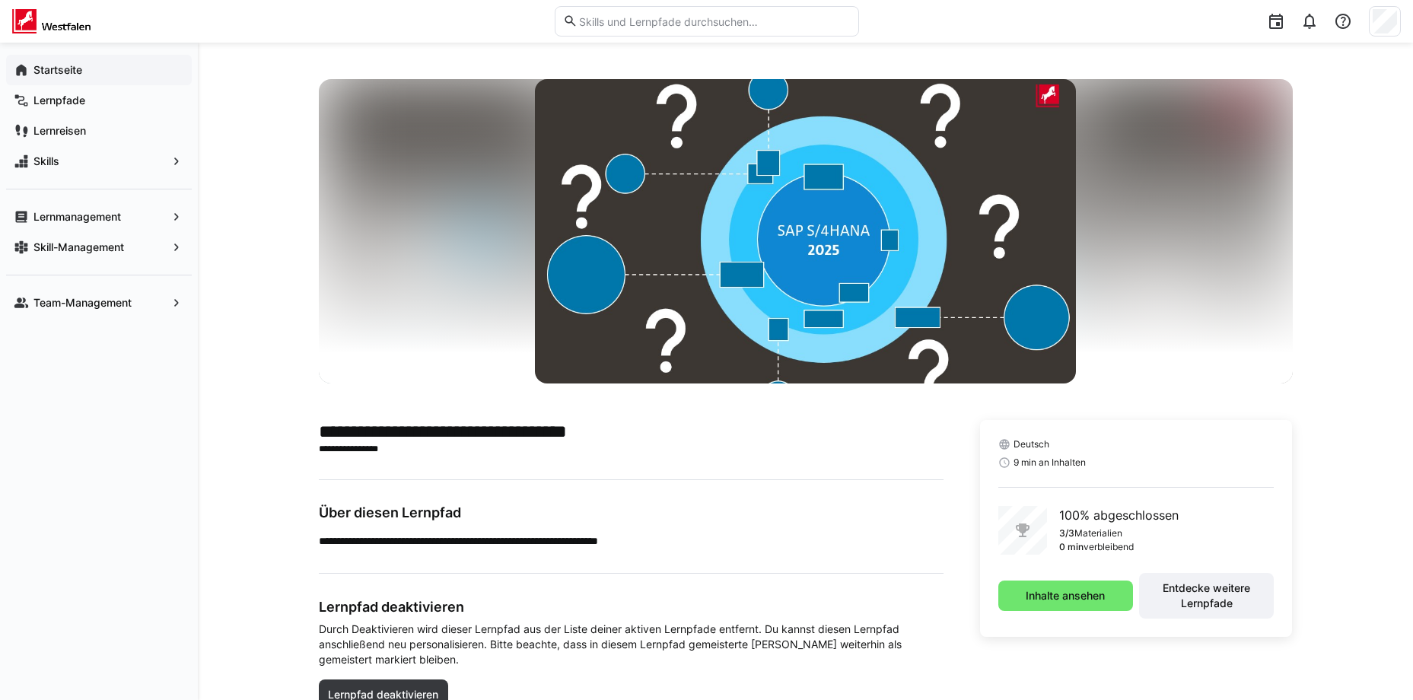
click at [84, 72] on span "Startseite" at bounding box center [107, 69] width 153 height 15
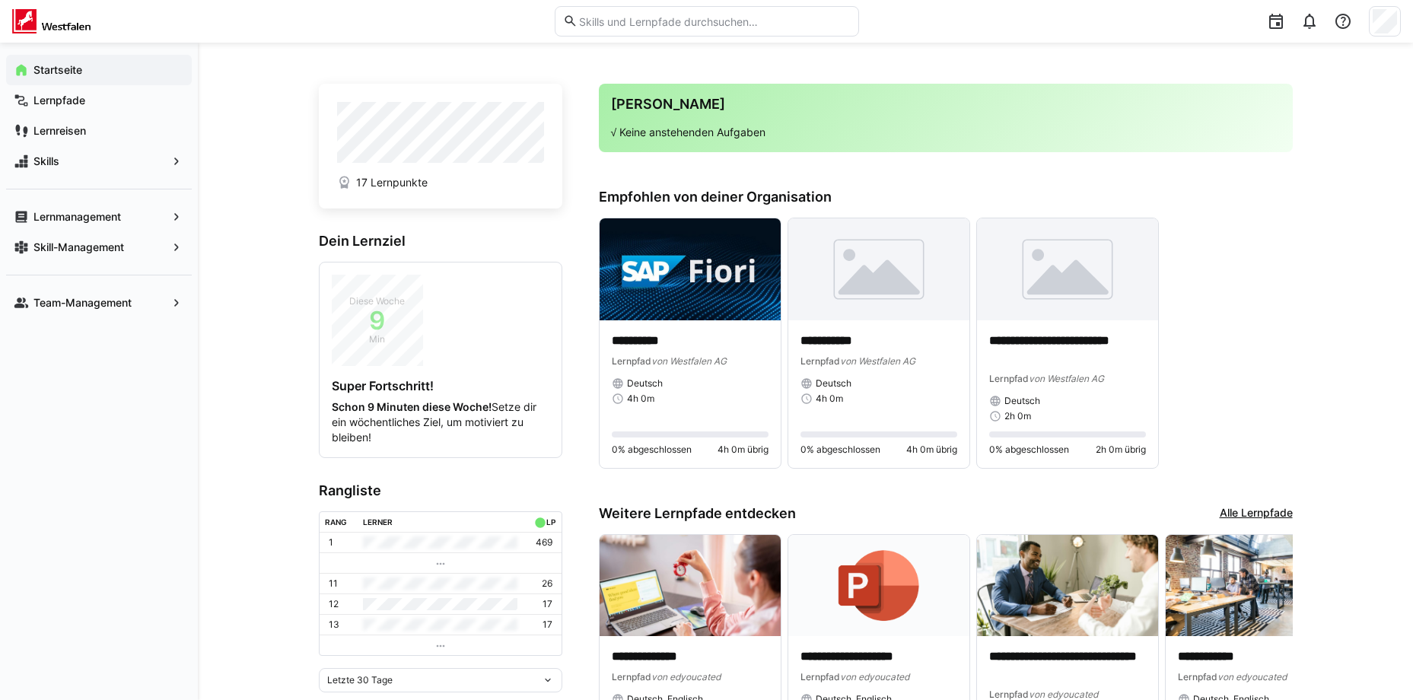
click at [1242, 423] on div "**********" at bounding box center [946, 343] width 694 height 251
